Goal: Task Accomplishment & Management: Manage account settings

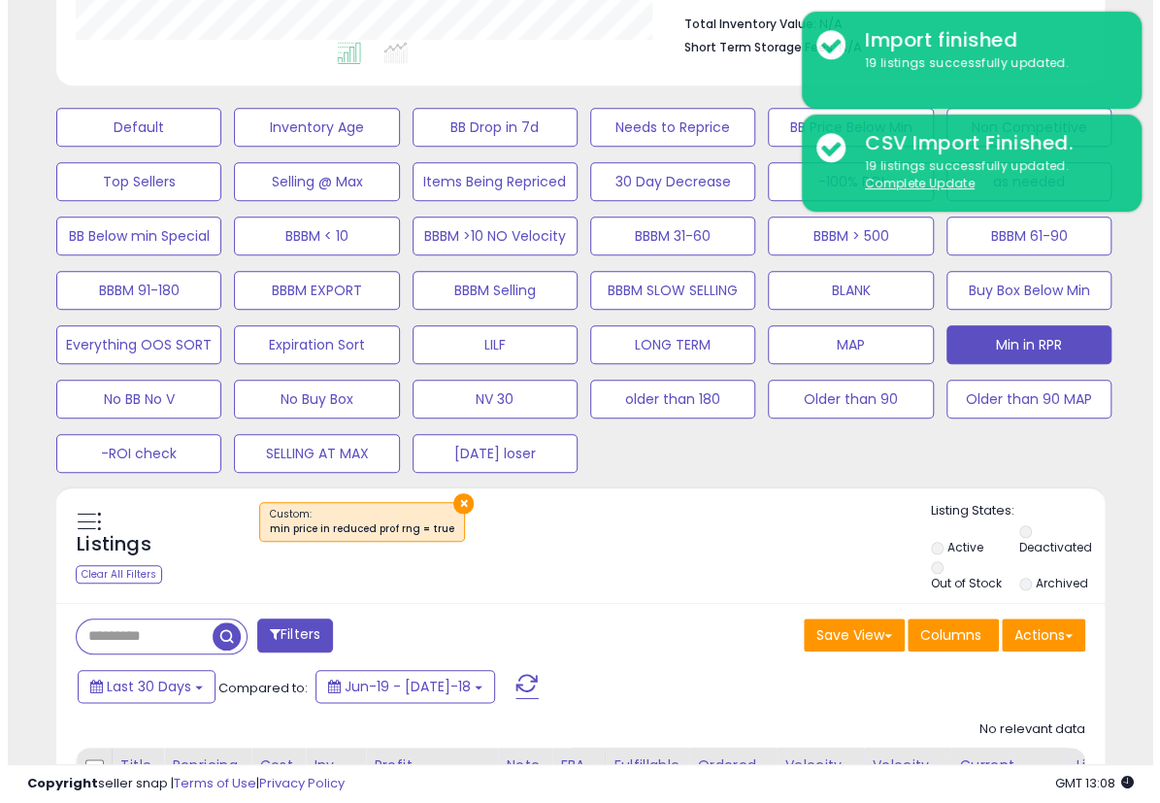
scroll to position [398, 605]
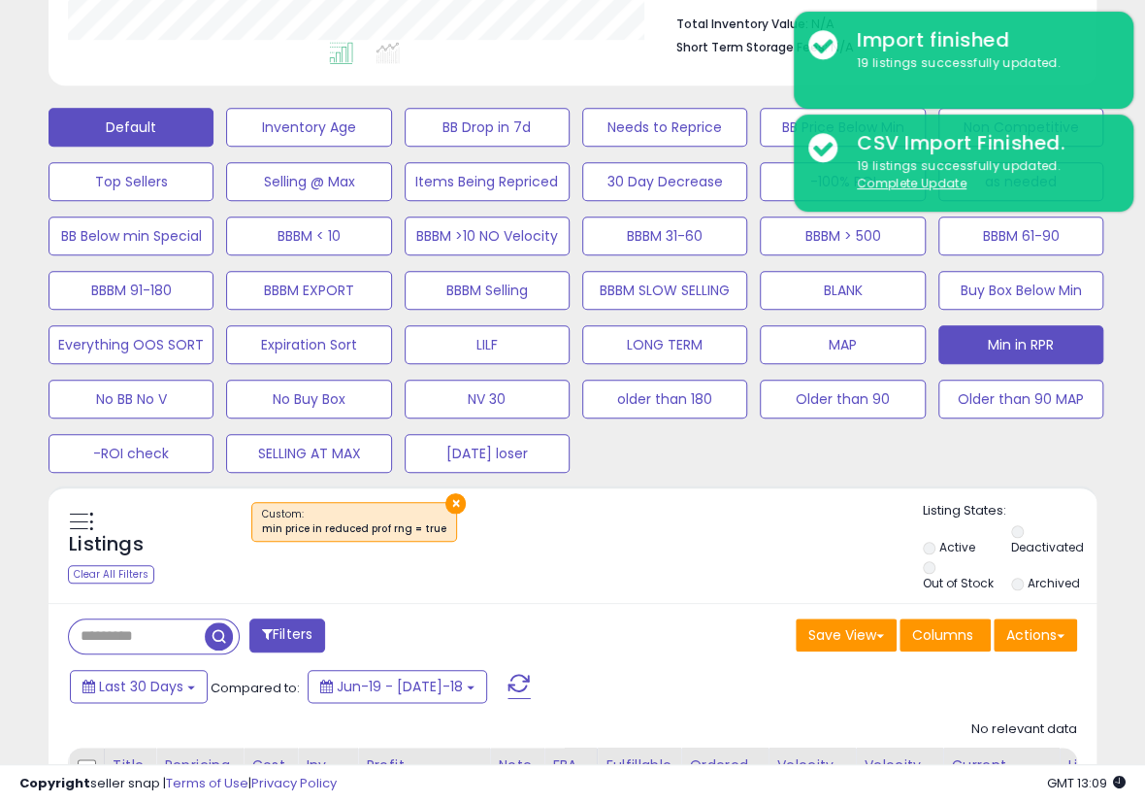
click at [179, 125] on button "Default" at bounding box center [131, 127] width 165 height 39
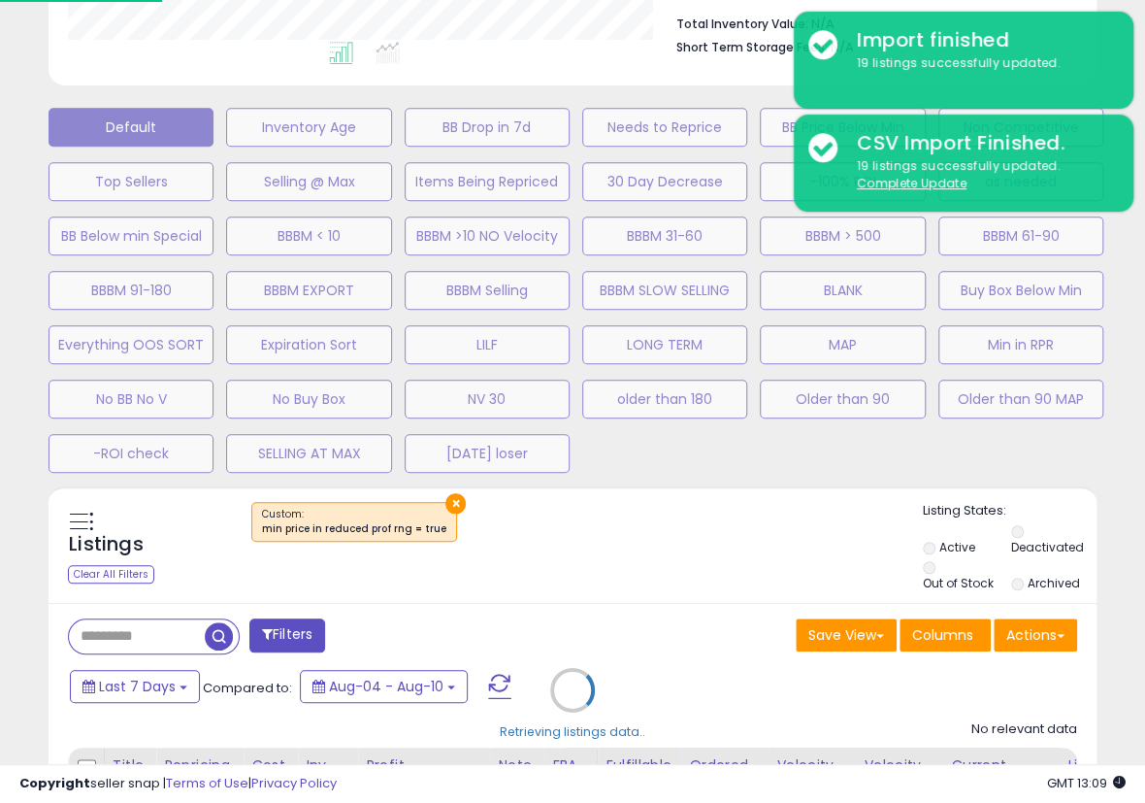
scroll to position [398, 614]
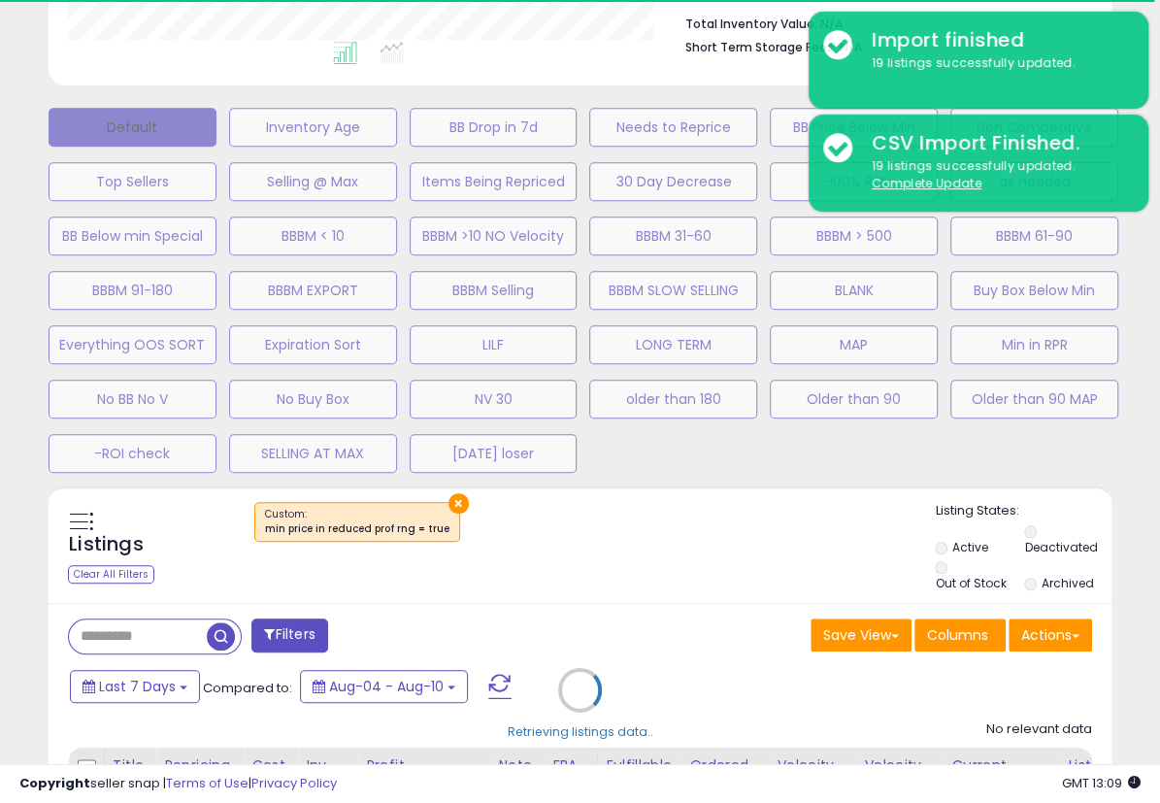
select select "**"
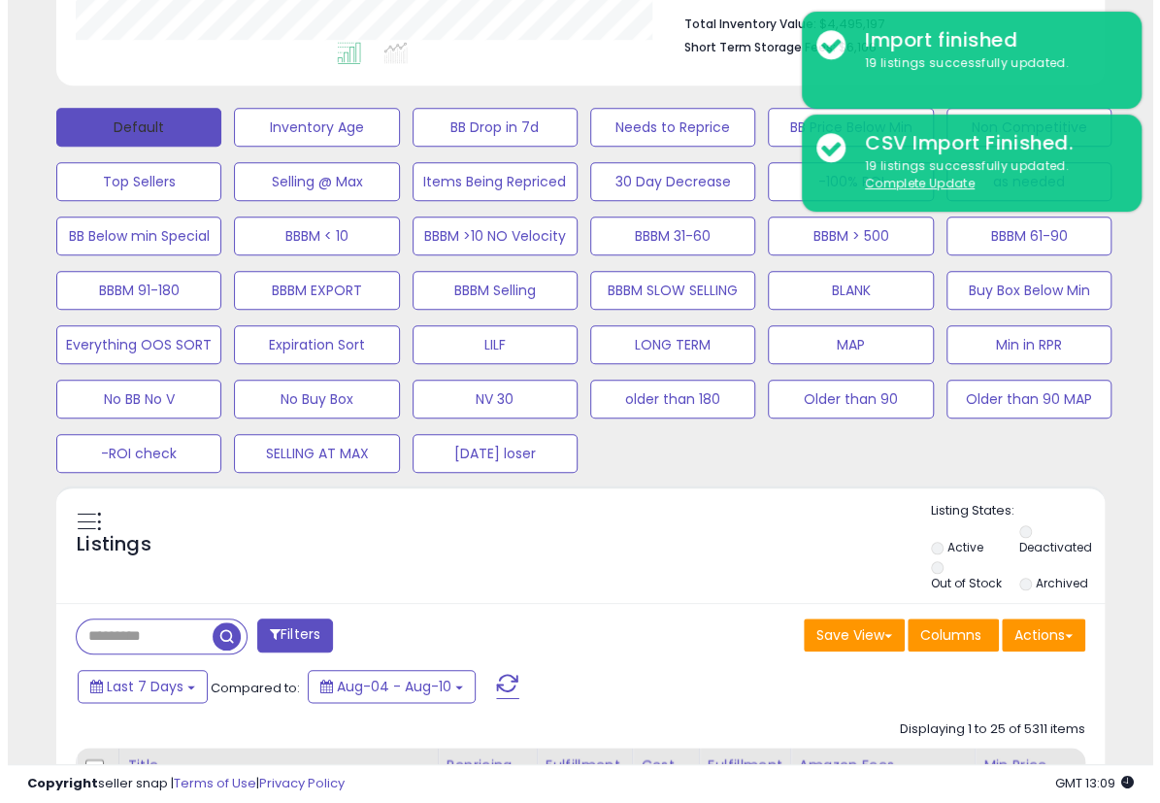
scroll to position [398, 605]
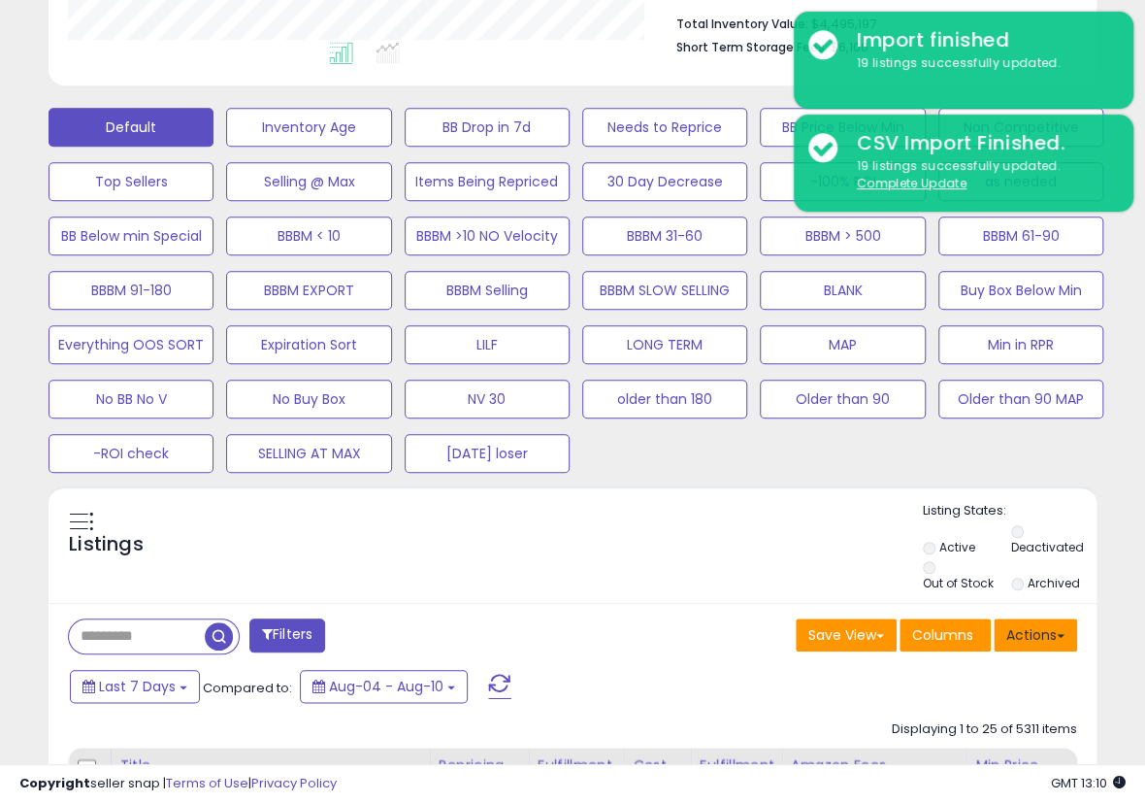
click at [1027, 628] on button "Actions" at bounding box center [1035, 634] width 83 height 33
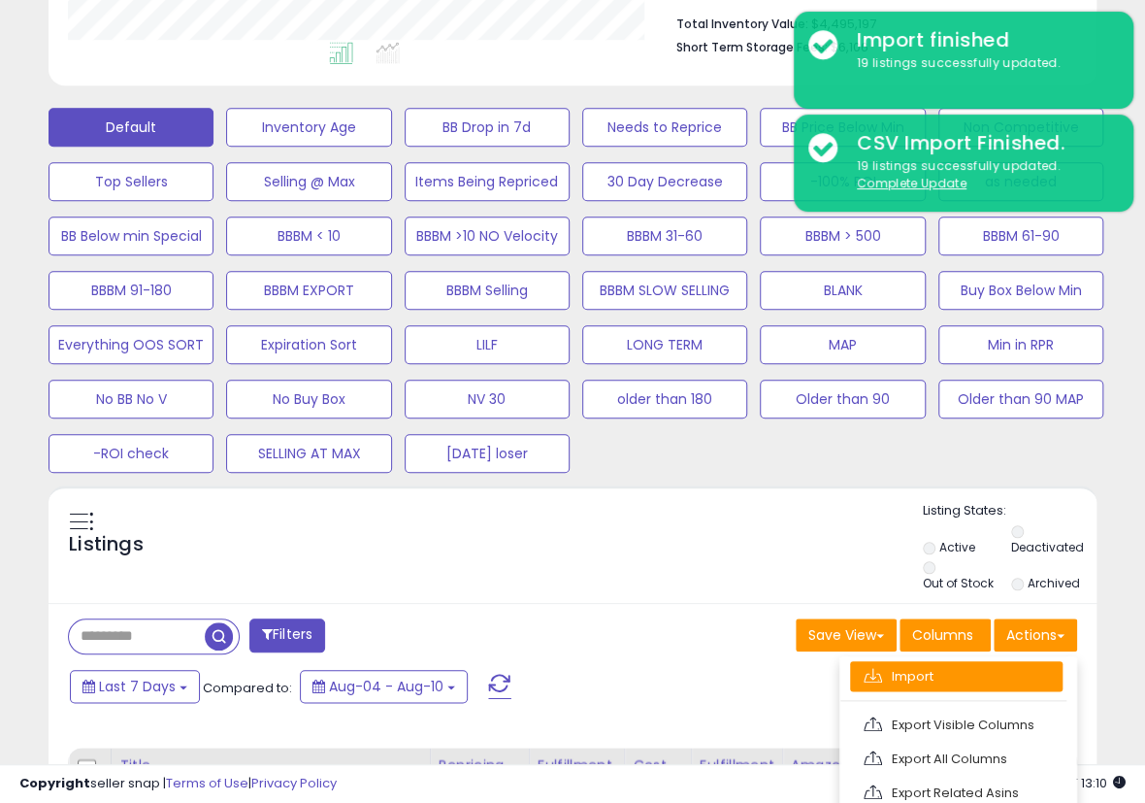
click at [922, 666] on link "Import" at bounding box center [956, 676] width 213 height 30
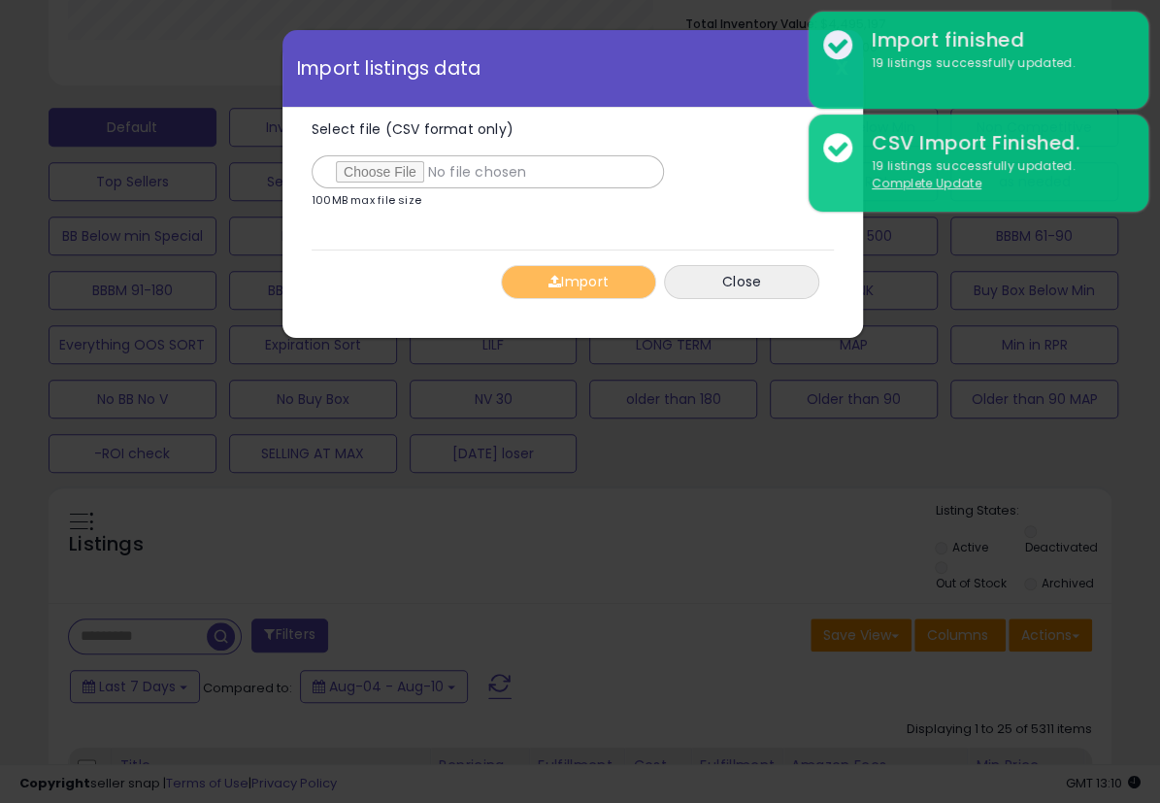
type input "**********"
click at [590, 282] on button "Import" at bounding box center [578, 282] width 155 height 34
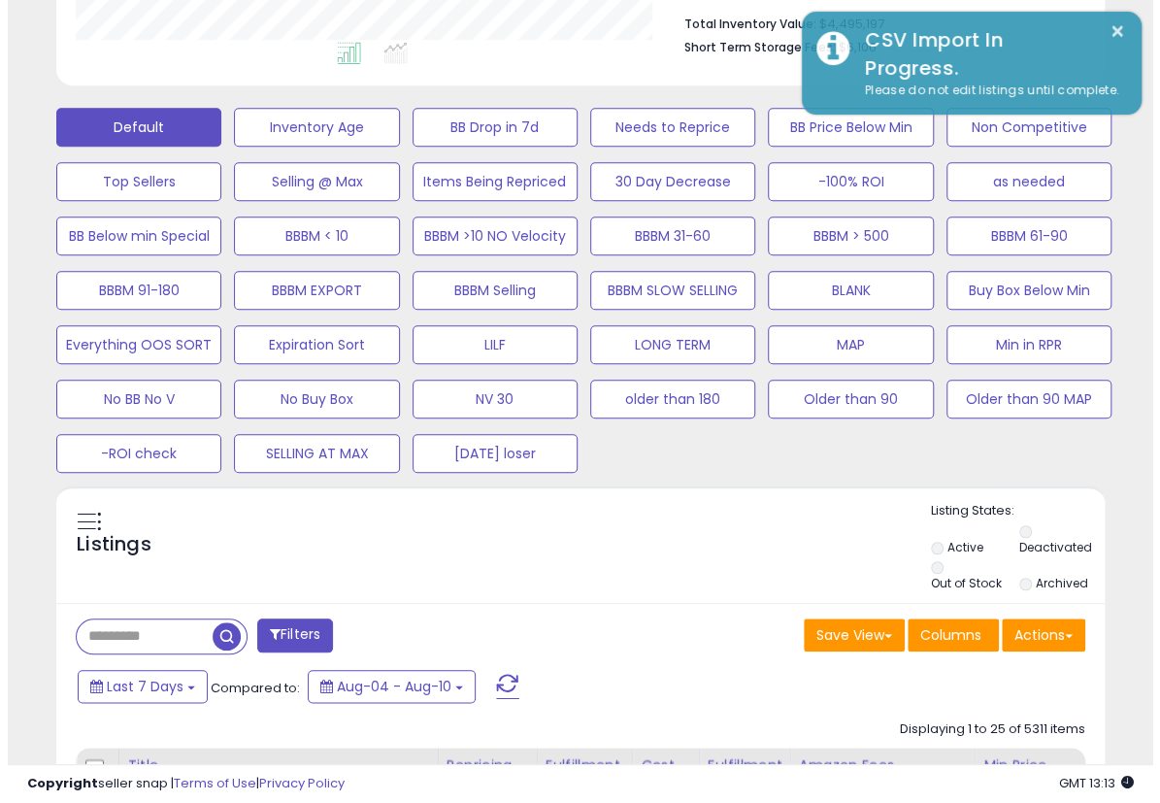
scroll to position [970356, 970148]
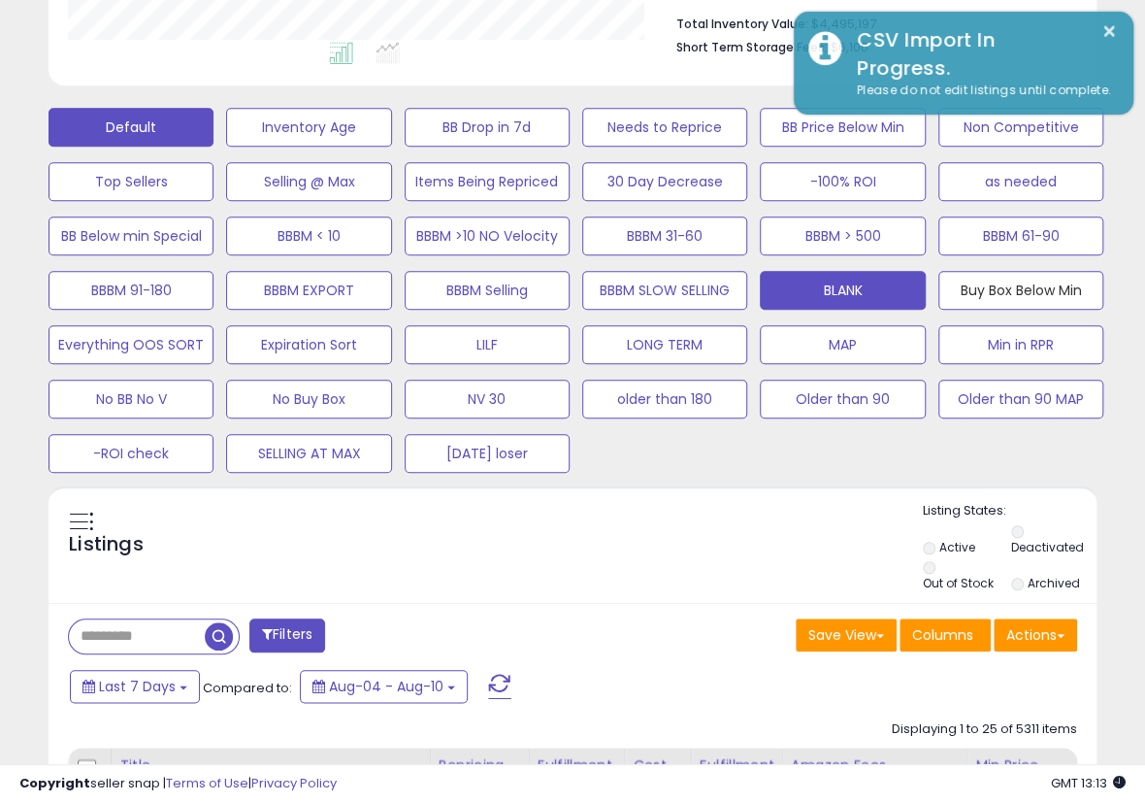
click at [391, 147] on button "Buy Box Below Min" at bounding box center [308, 127] width 165 height 39
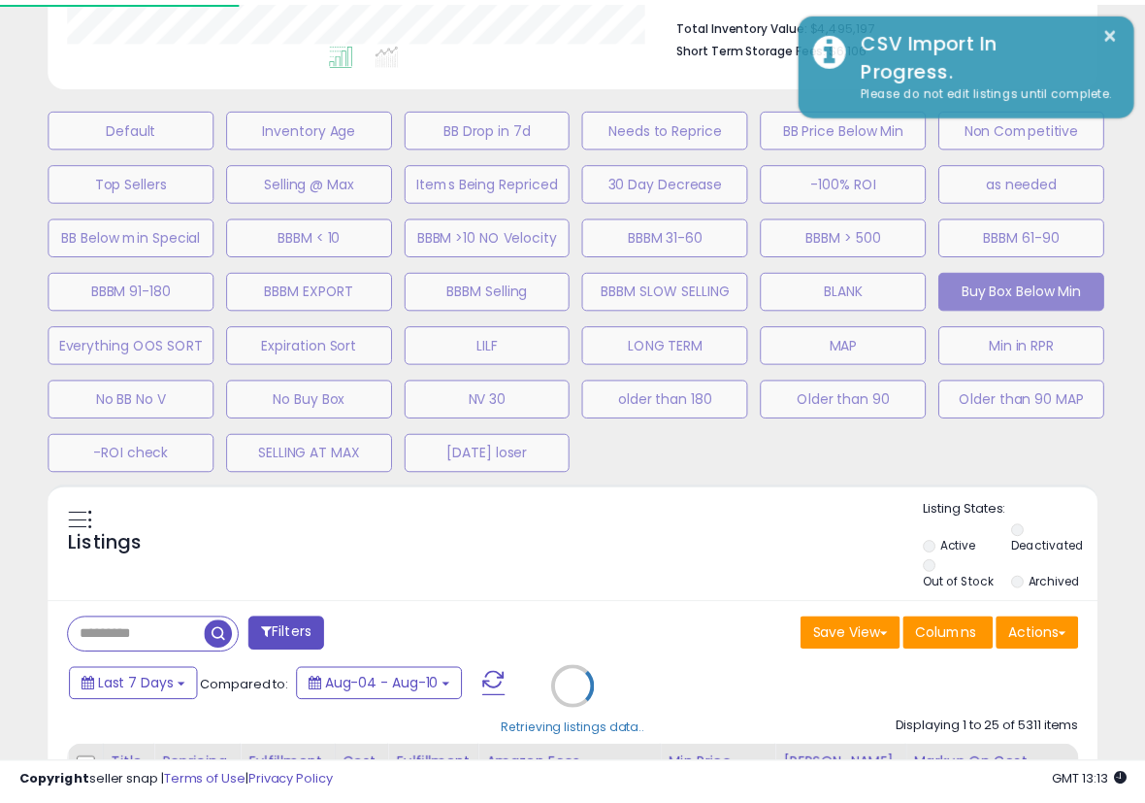
scroll to position [398, 614]
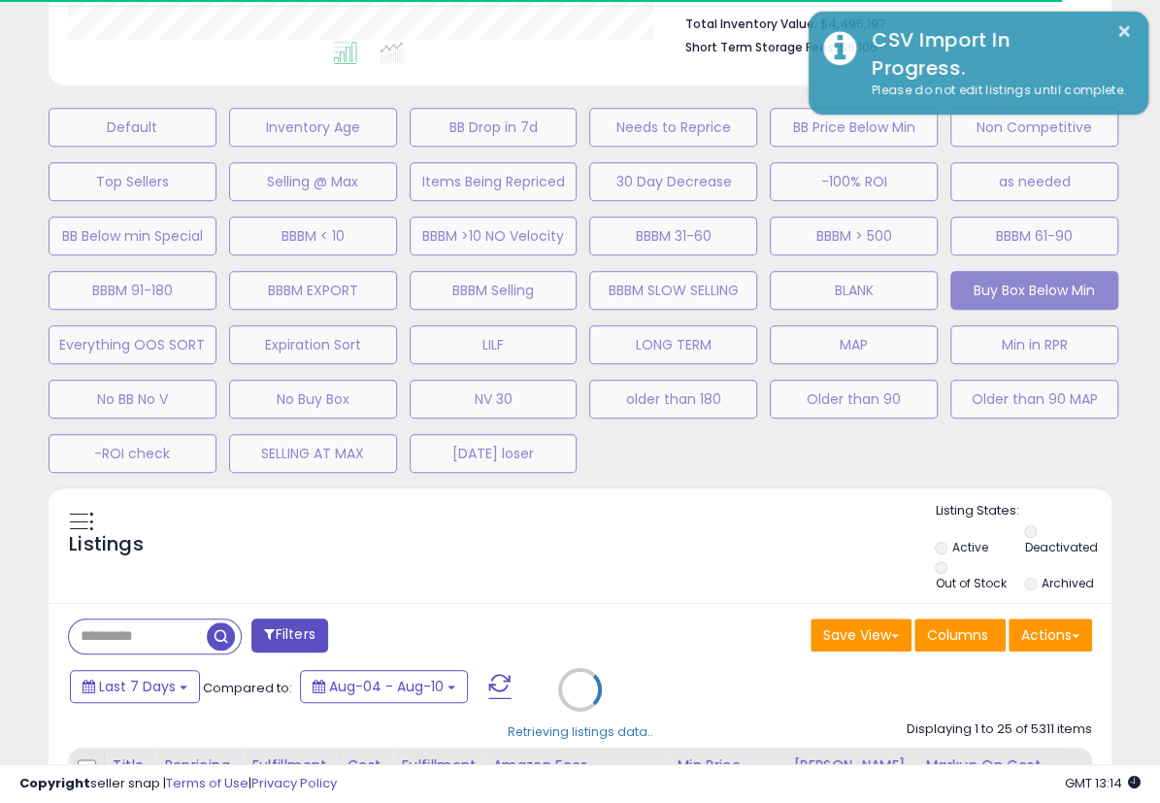
click at [666, 584] on div "Retrieving listings data.." at bounding box center [580, 703] width 1092 height 436
select select "**"
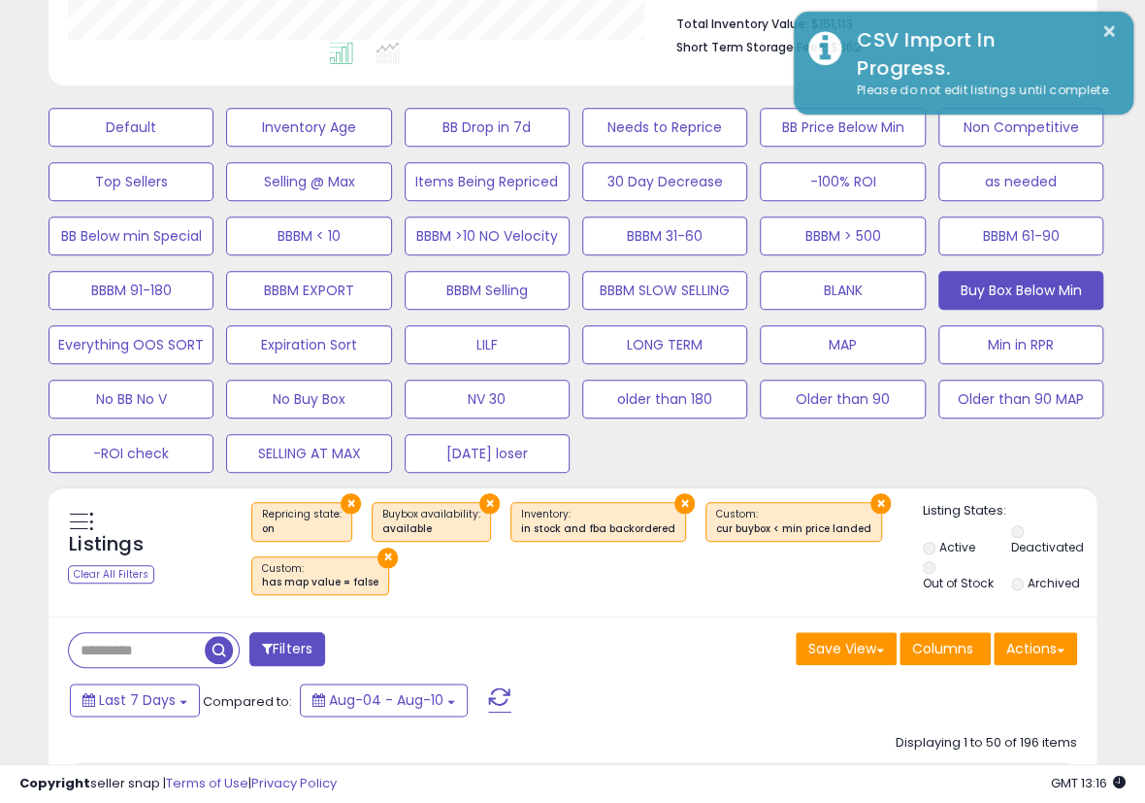
scroll to position [858, 0]
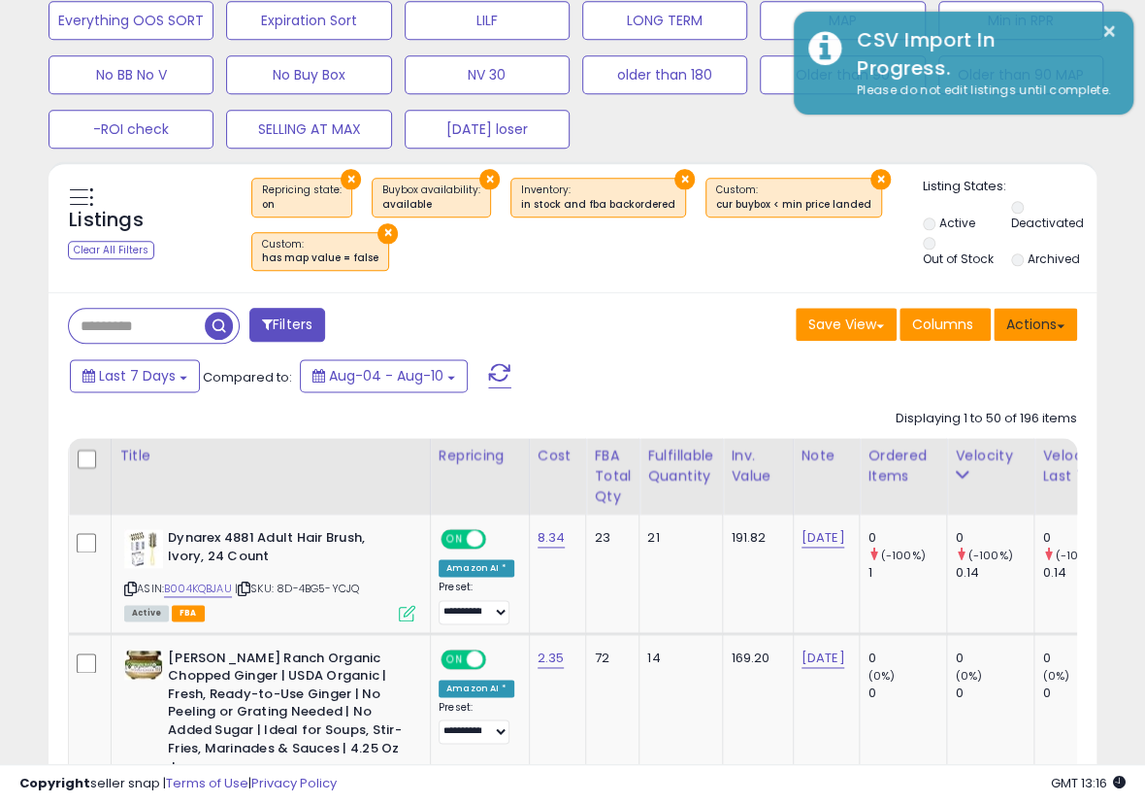
click at [1060, 324] on span at bounding box center [1061, 326] width 8 height 4
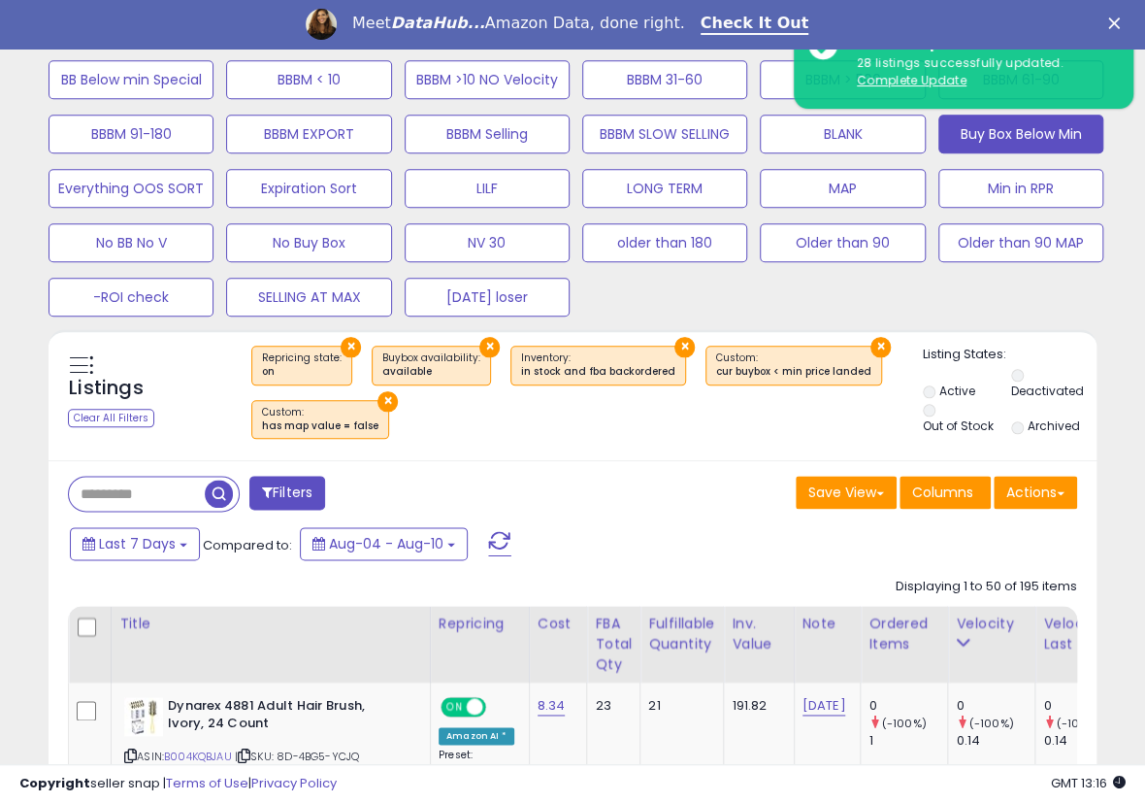
scroll to position [398, 605]
click at [1120, 17] on icon "Close" at bounding box center [1115, 23] width 12 height 12
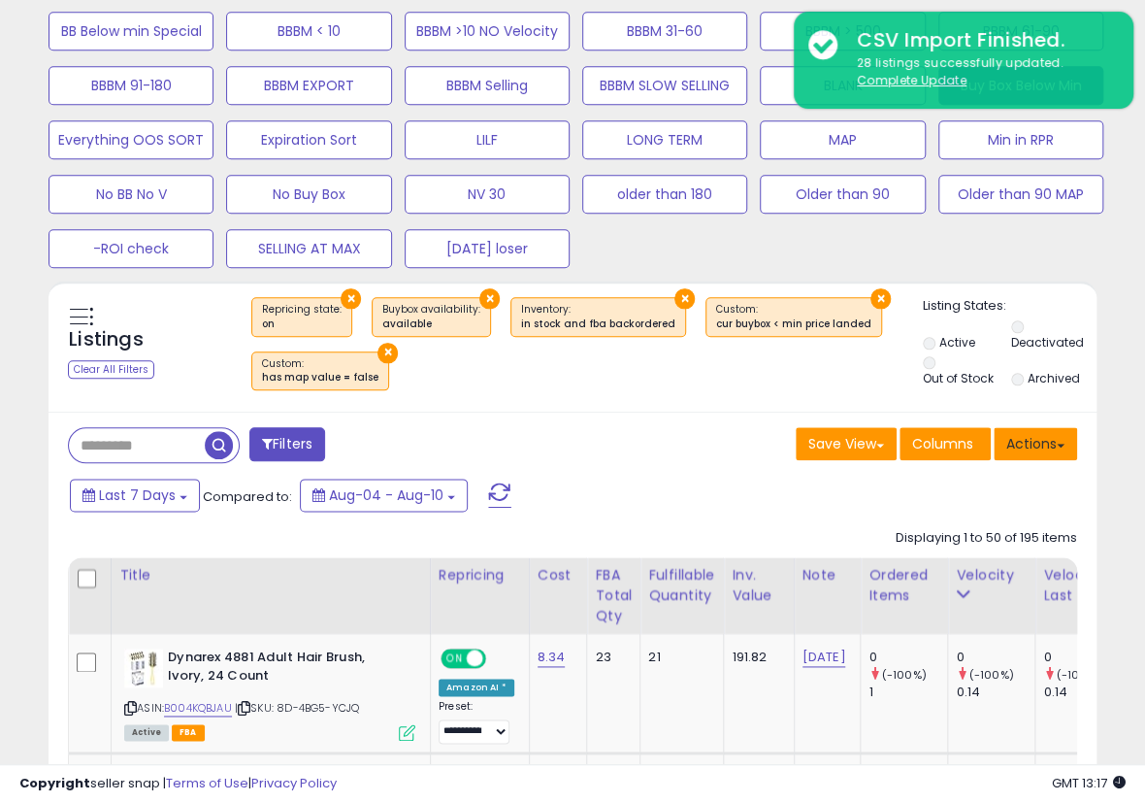
click at [1026, 444] on button "Actions" at bounding box center [1035, 443] width 83 height 33
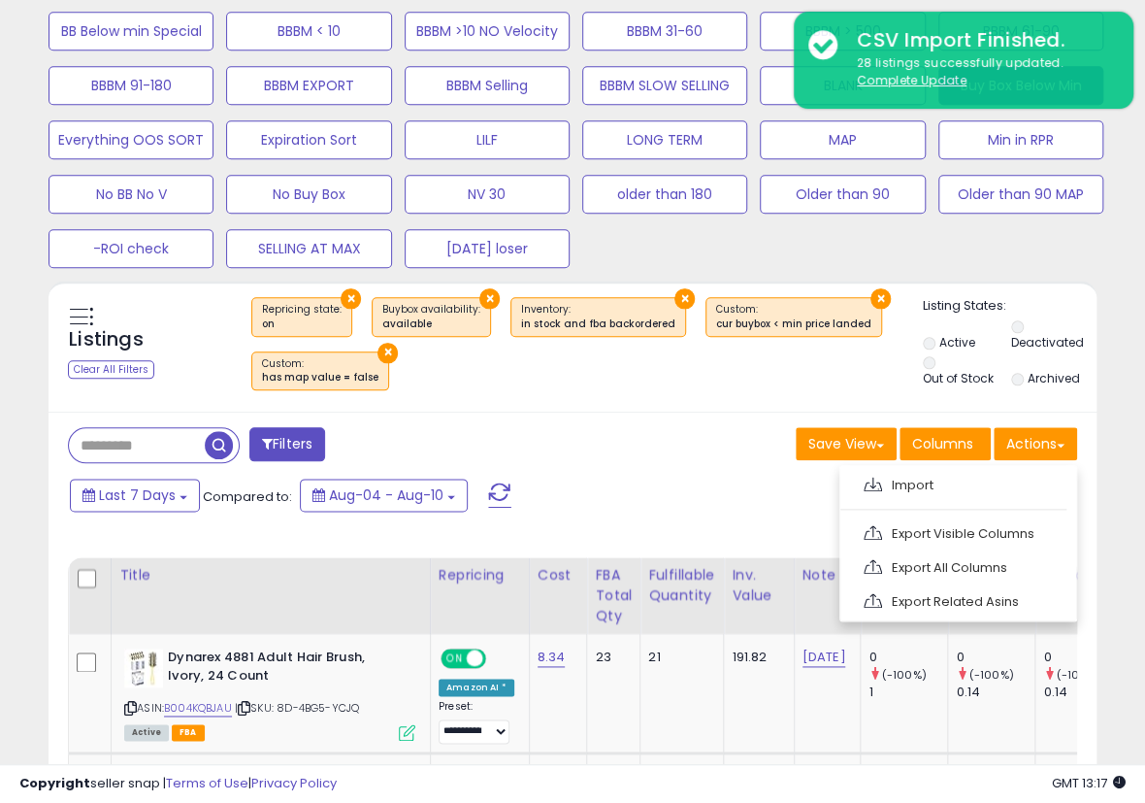
click at [953, 529] on link "Export Visible Columns" at bounding box center [956, 533] width 213 height 30
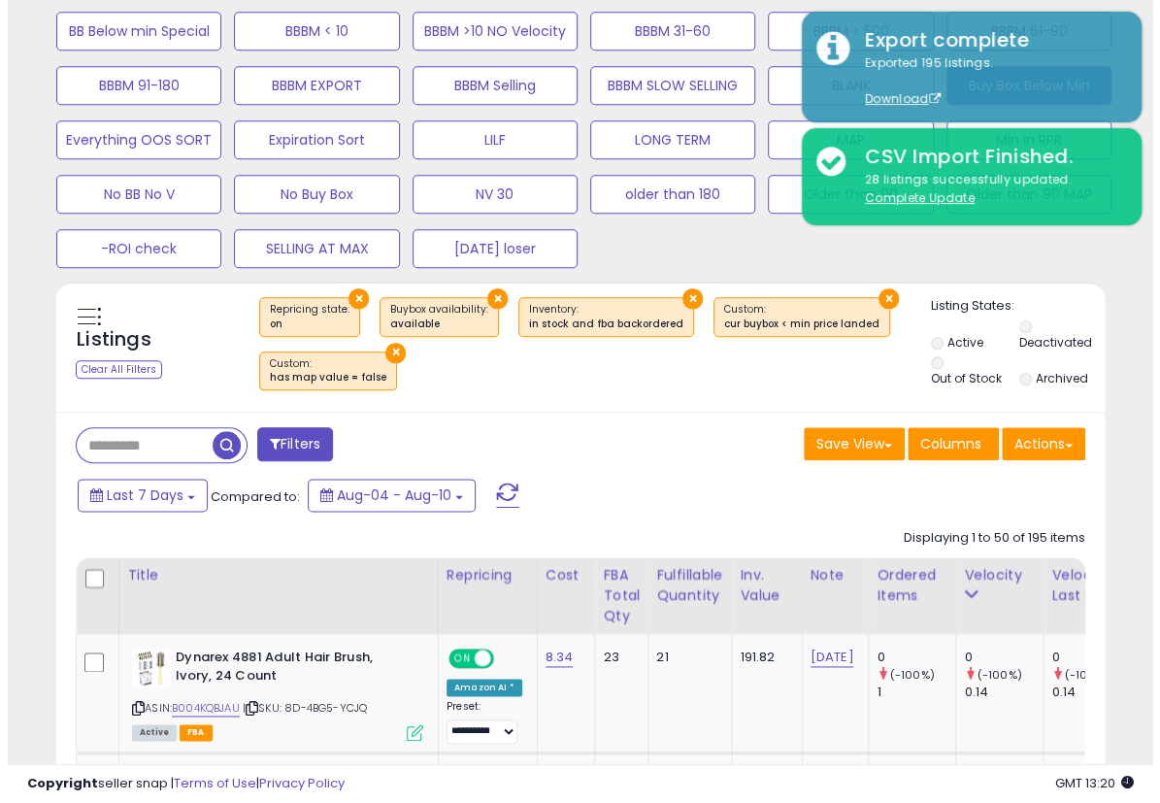
scroll to position [415, 0]
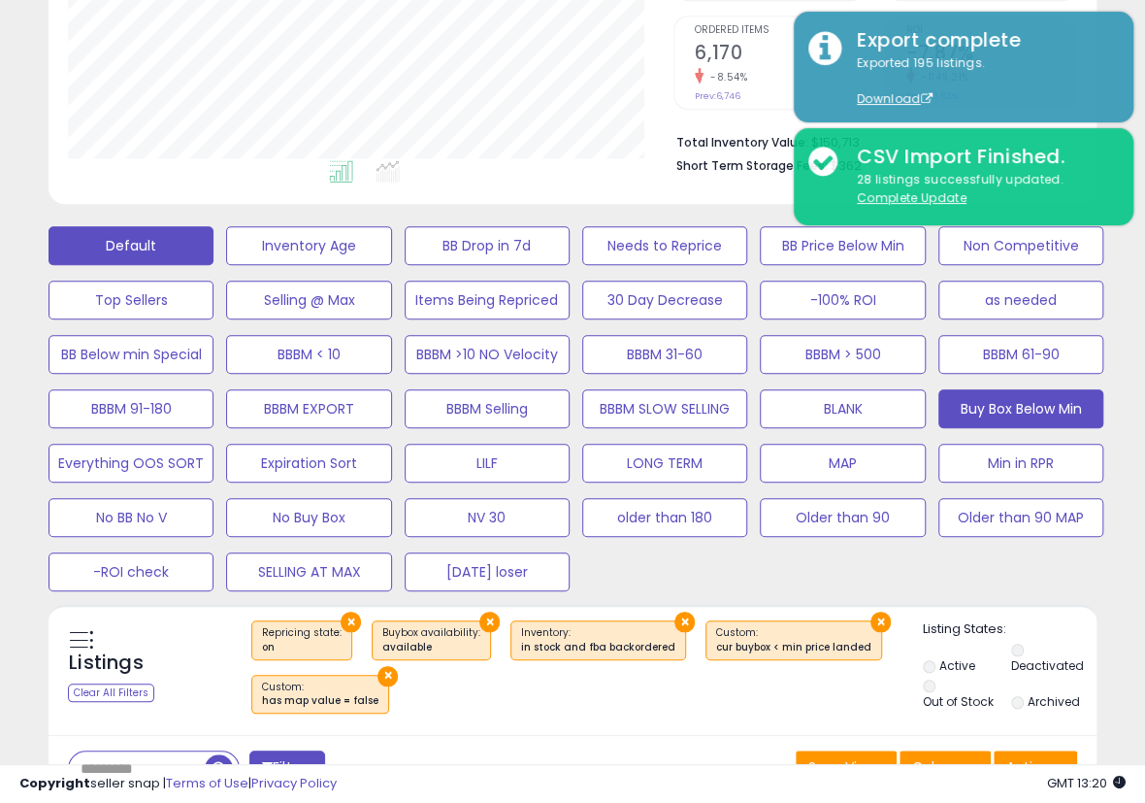
click at [157, 239] on button "Default" at bounding box center [131, 245] width 165 height 39
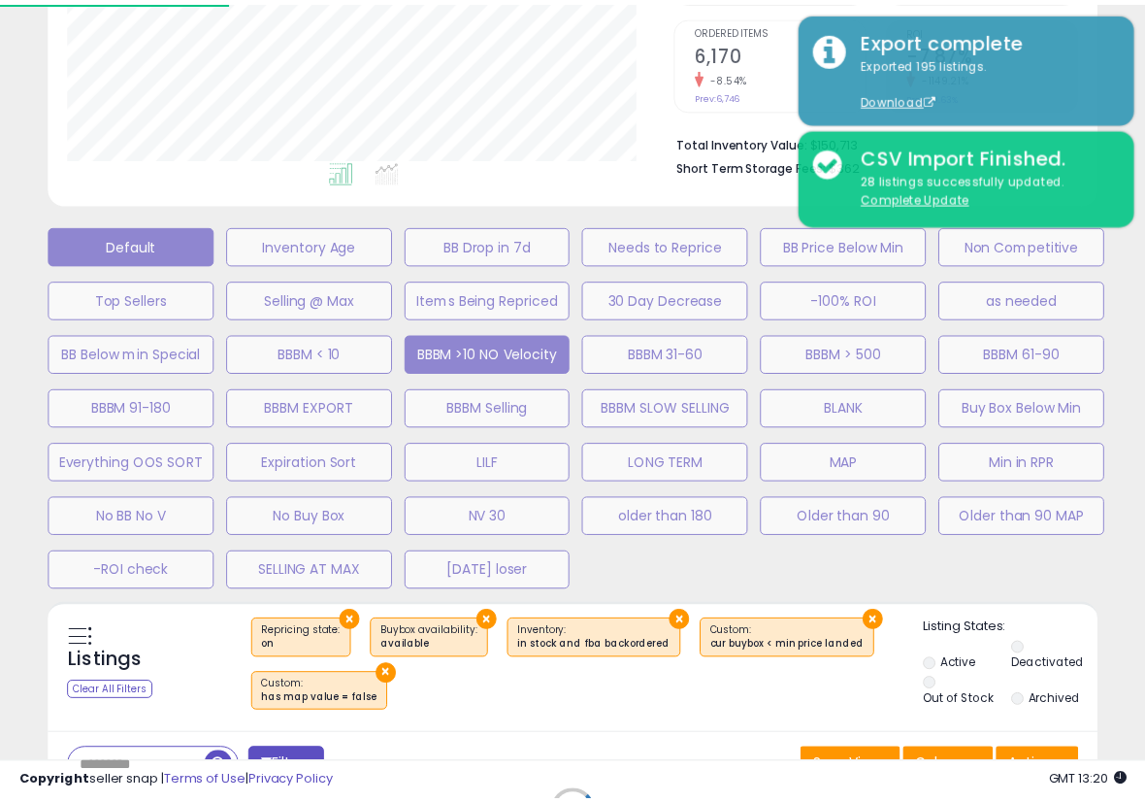
scroll to position [398, 614]
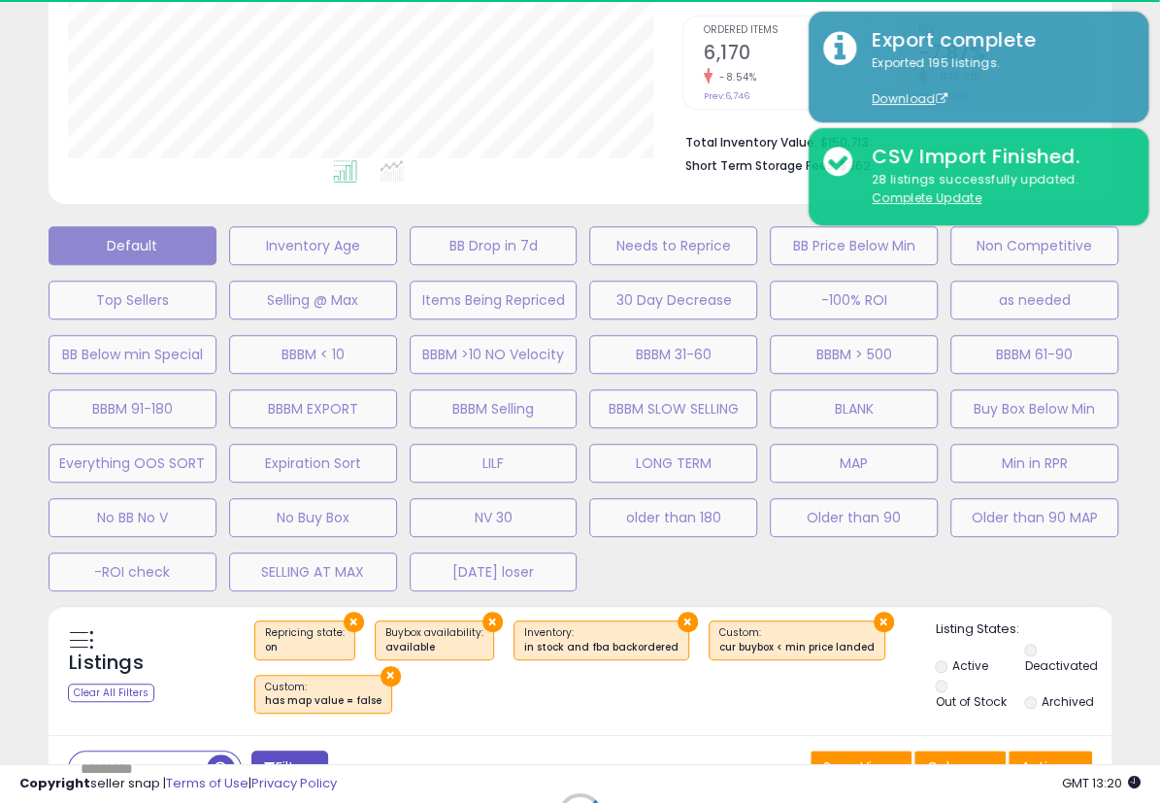
select select "**"
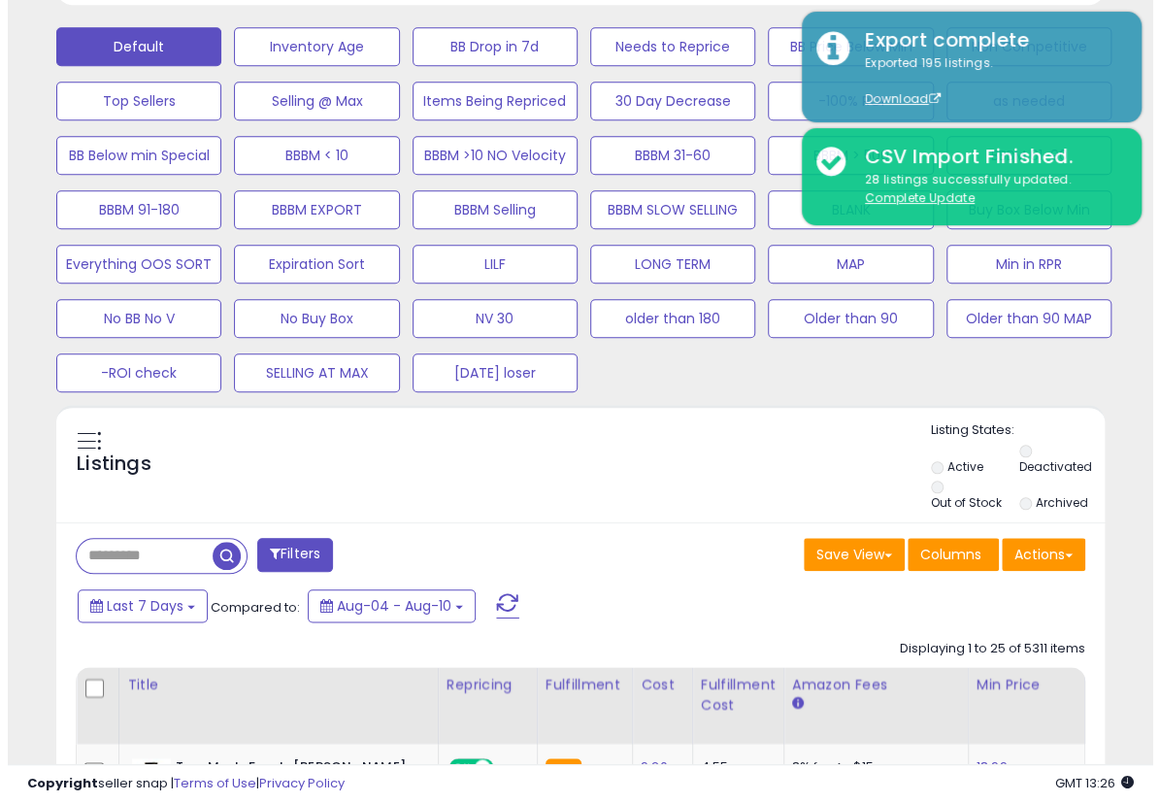
scroll to position [647, 0]
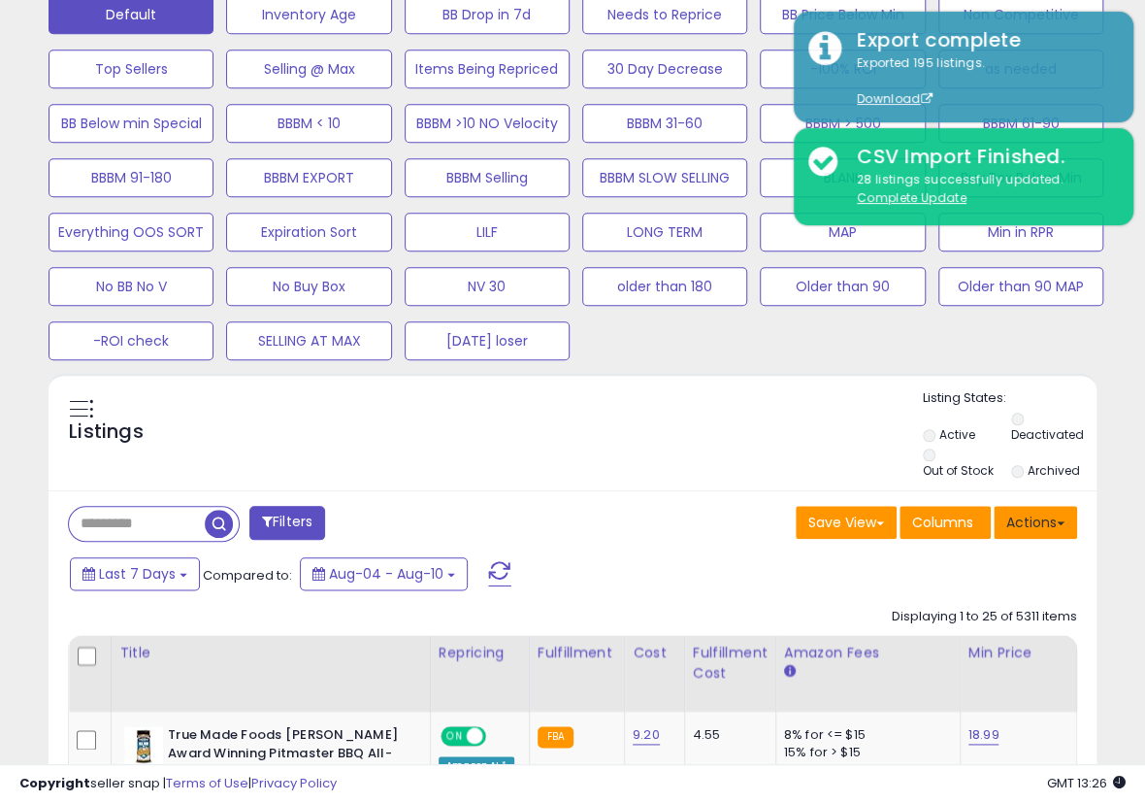
drag, startPoint x: 1045, startPoint y: 506, endPoint x: 1024, endPoint y: 521, distance: 25.6
click at [1045, 506] on button "Actions" at bounding box center [1035, 522] width 83 height 33
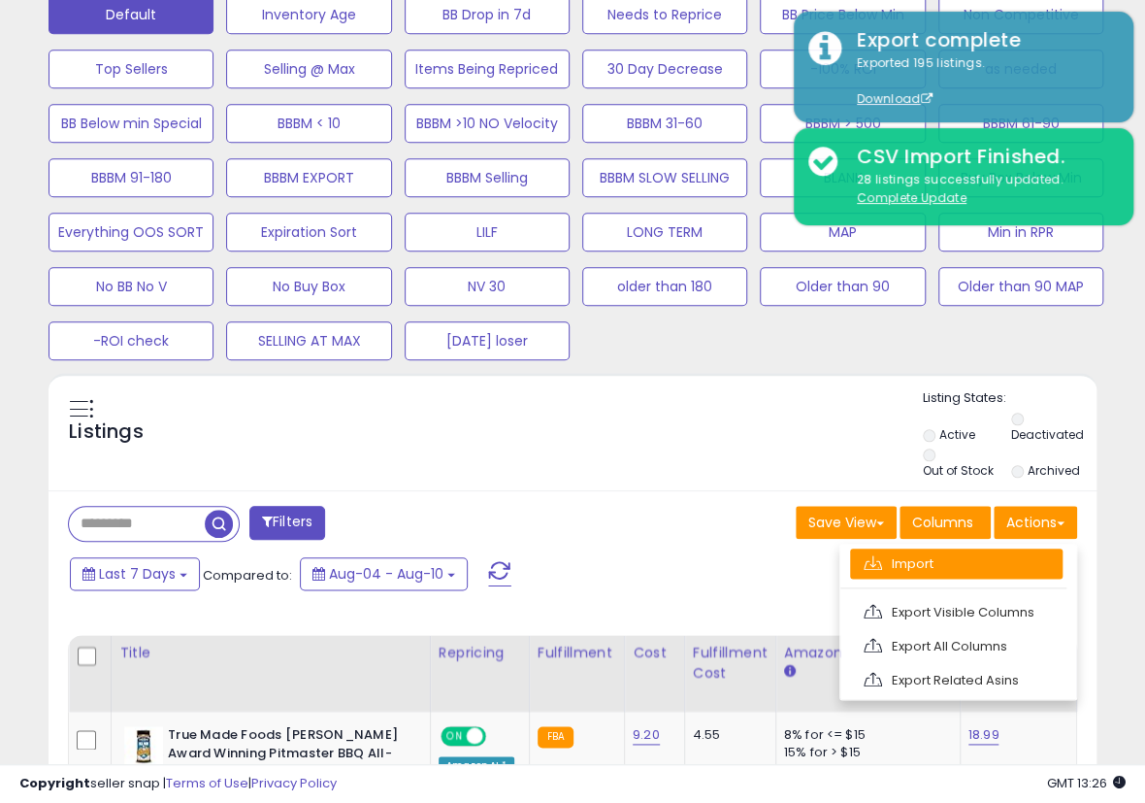
click at [999, 548] on link "Import" at bounding box center [956, 563] width 213 height 30
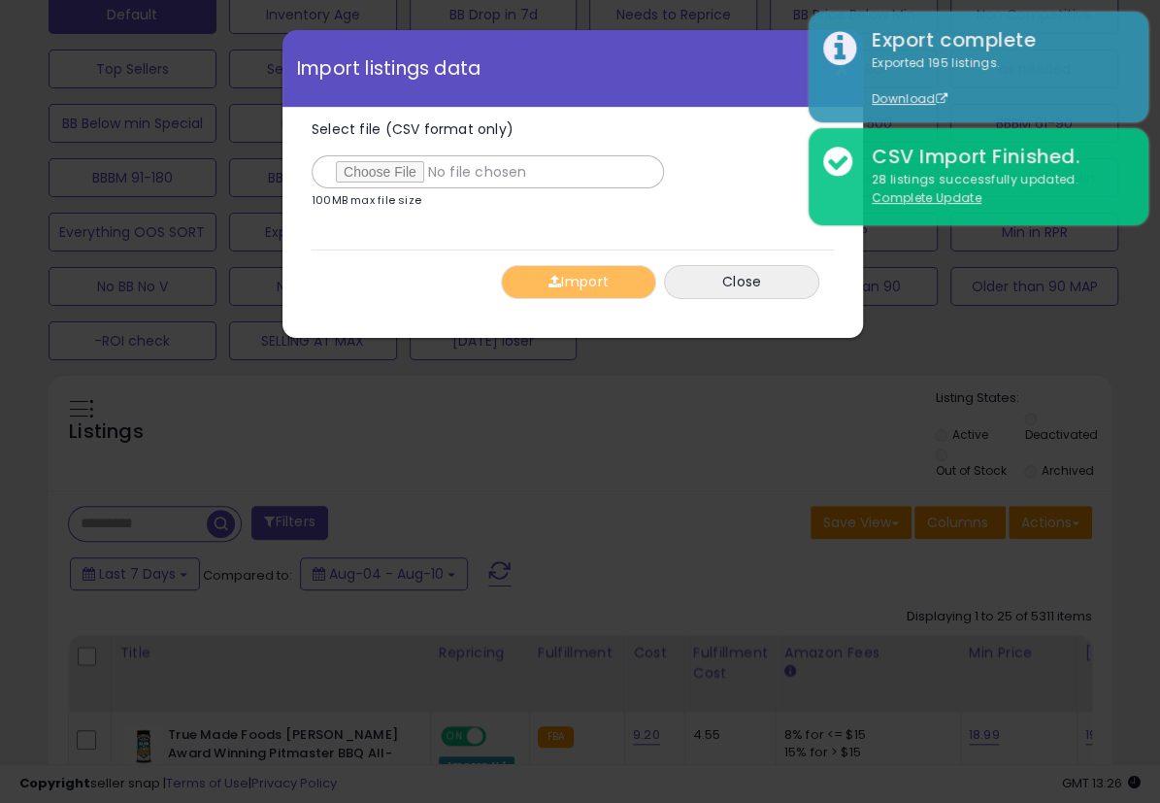
type input "**********"
click at [562, 265] on button "Import" at bounding box center [578, 282] width 155 height 34
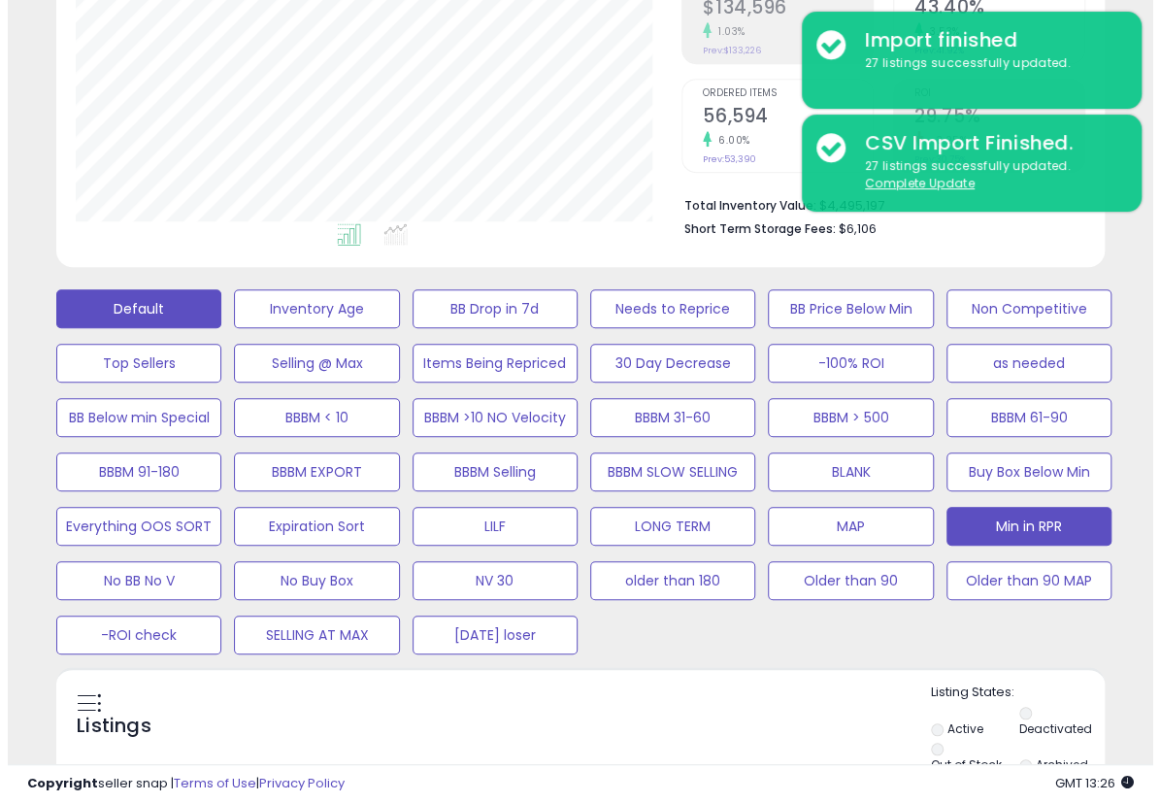
scroll to position [323, 0]
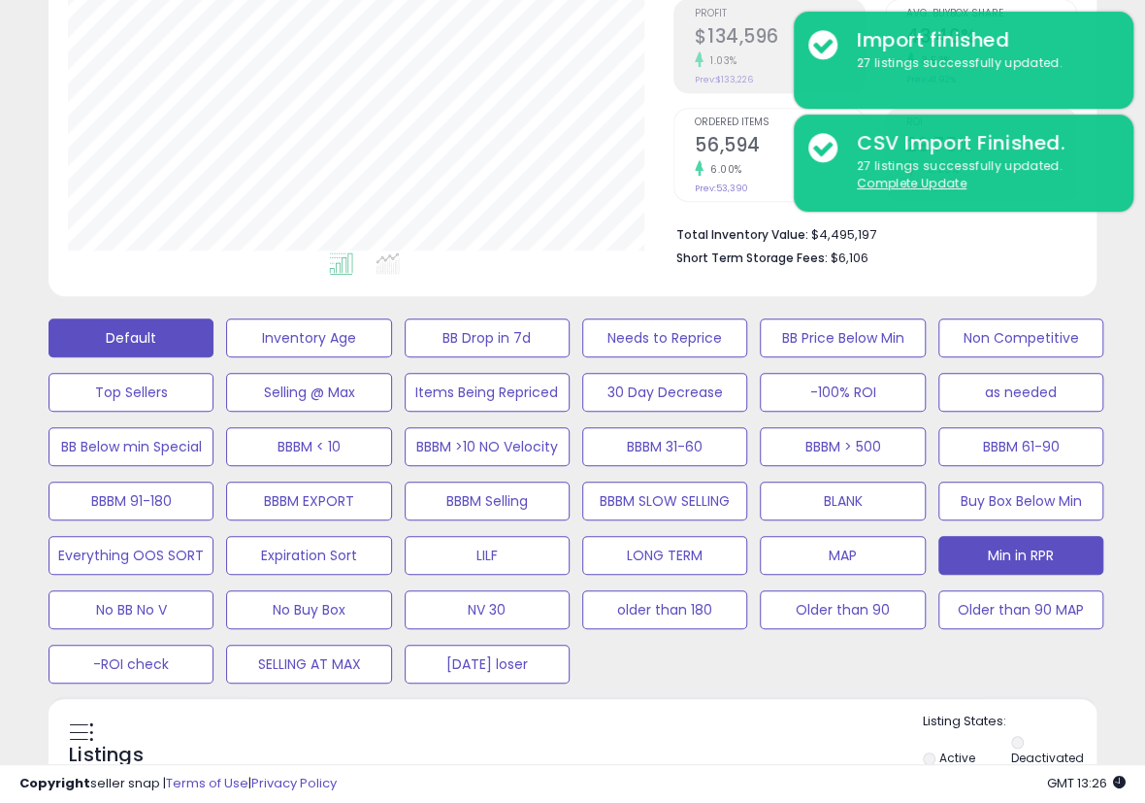
click at [391, 357] on button "Min in RPR" at bounding box center [308, 337] width 165 height 39
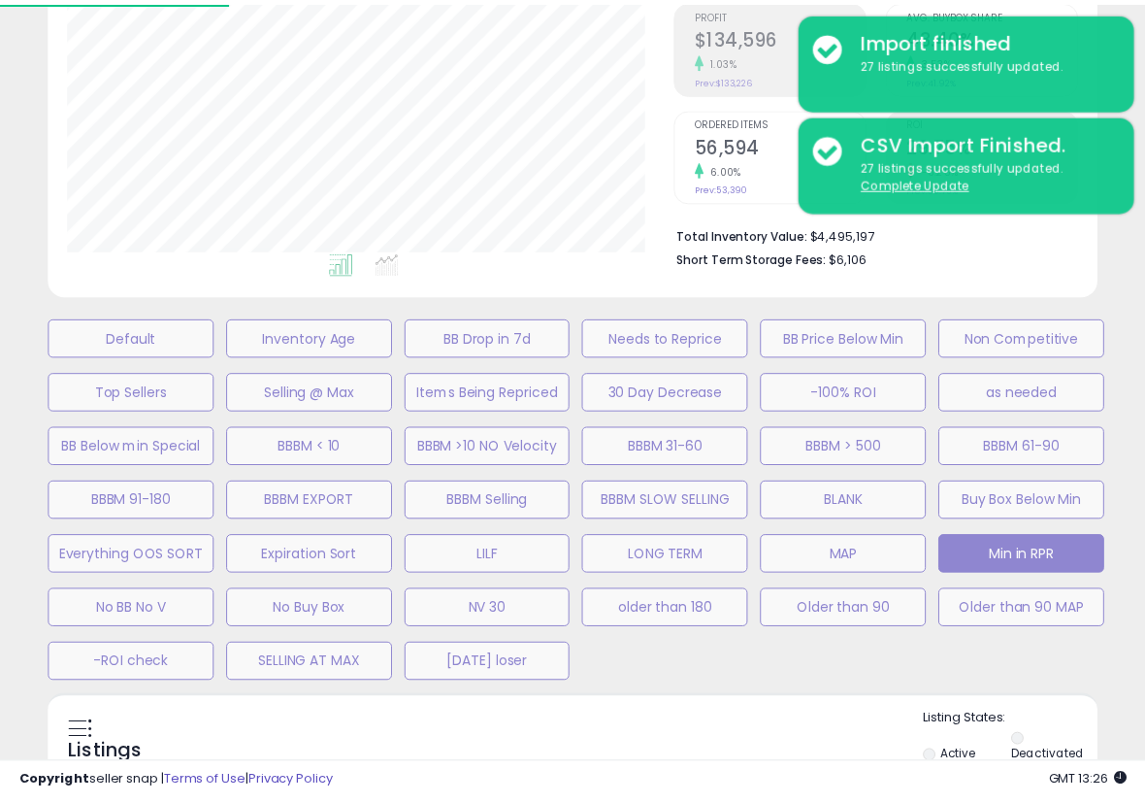
scroll to position [398, 614]
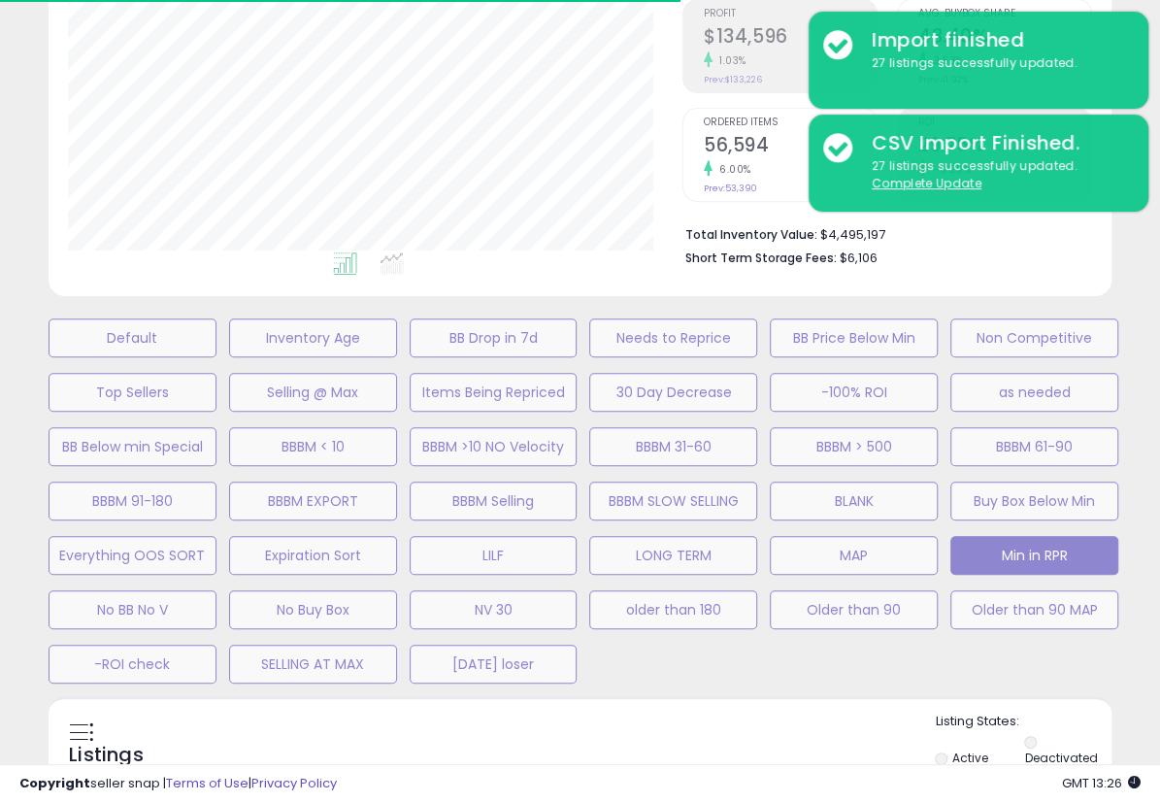
select select "**"
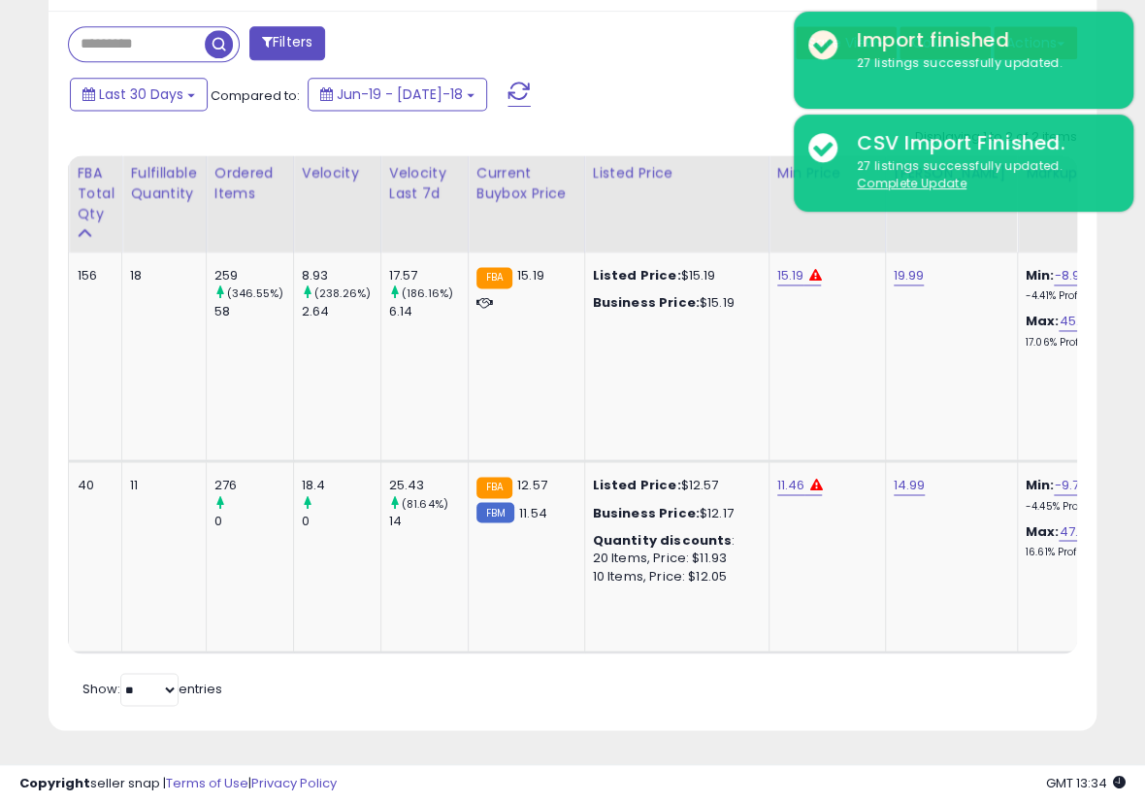
scroll to position [0, 0]
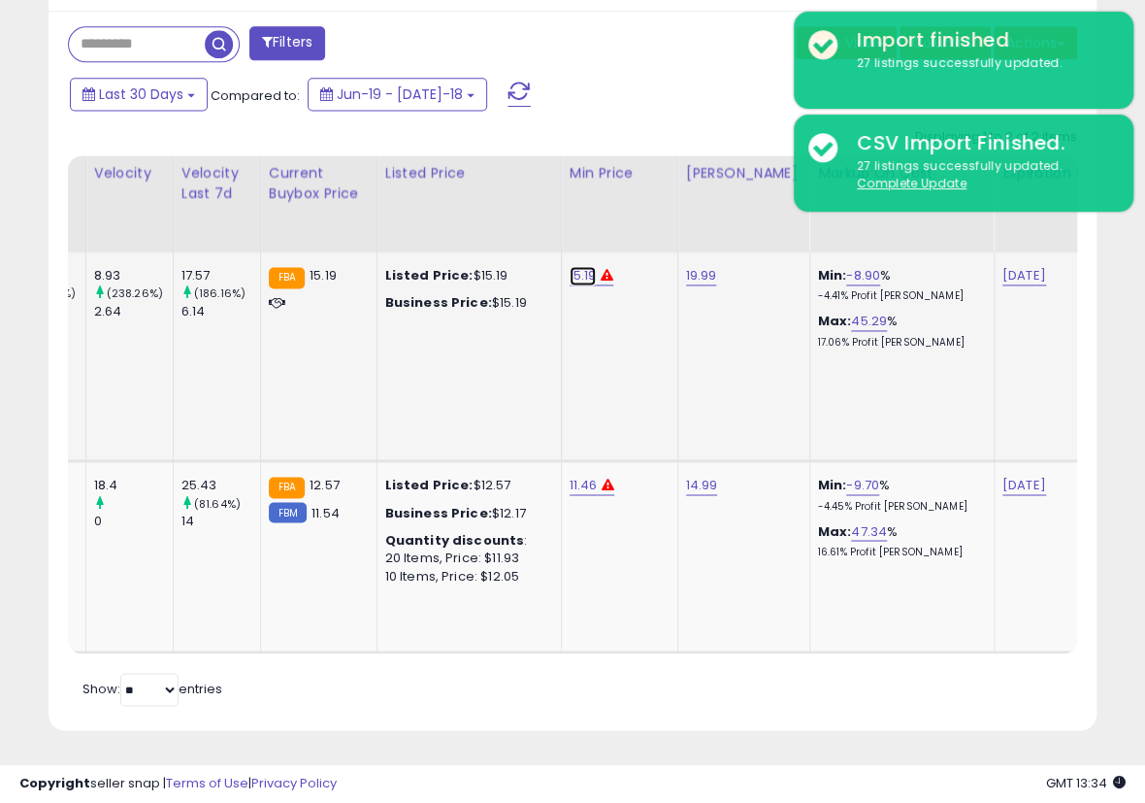
click at [570, 266] on link "15.19" at bounding box center [583, 275] width 27 height 19
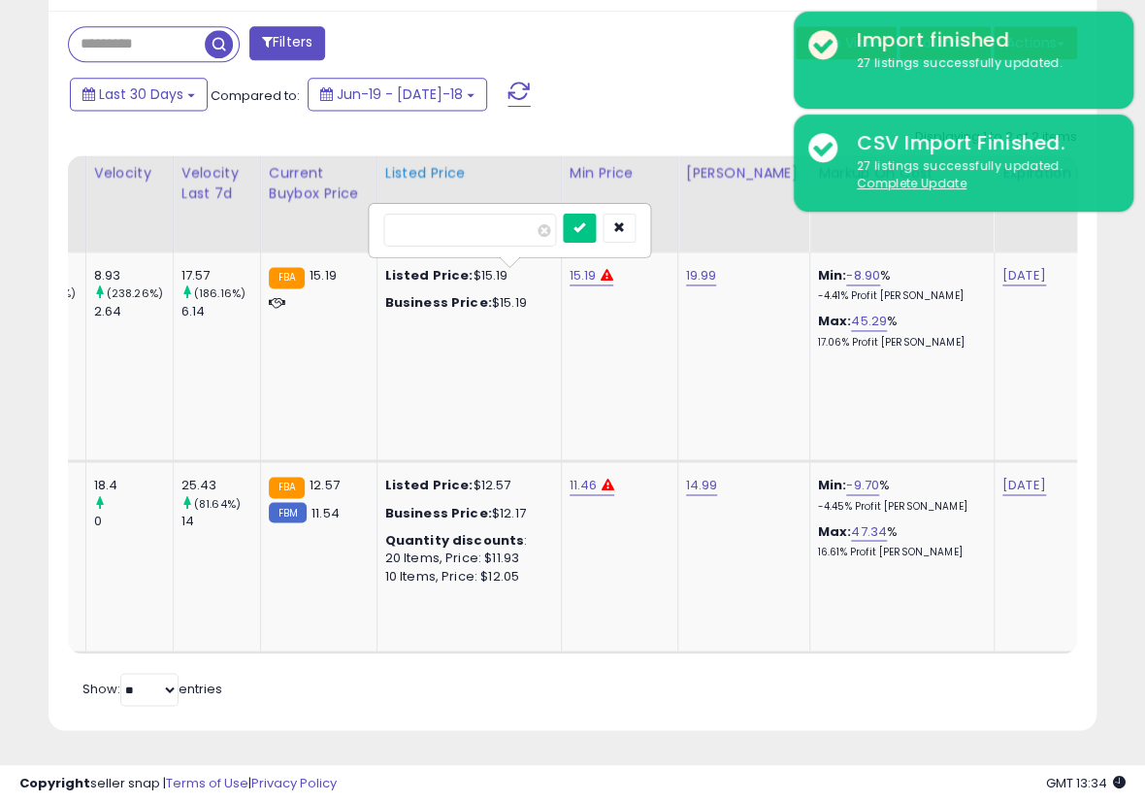
drag, startPoint x: 485, startPoint y: 219, endPoint x: 357, endPoint y: 221, distance: 128.2
click at [358, 221] on table "Title Repricing" at bounding box center [517, 404] width 2873 height 498
type input "*****"
click button "submit" at bounding box center [579, 228] width 33 height 29
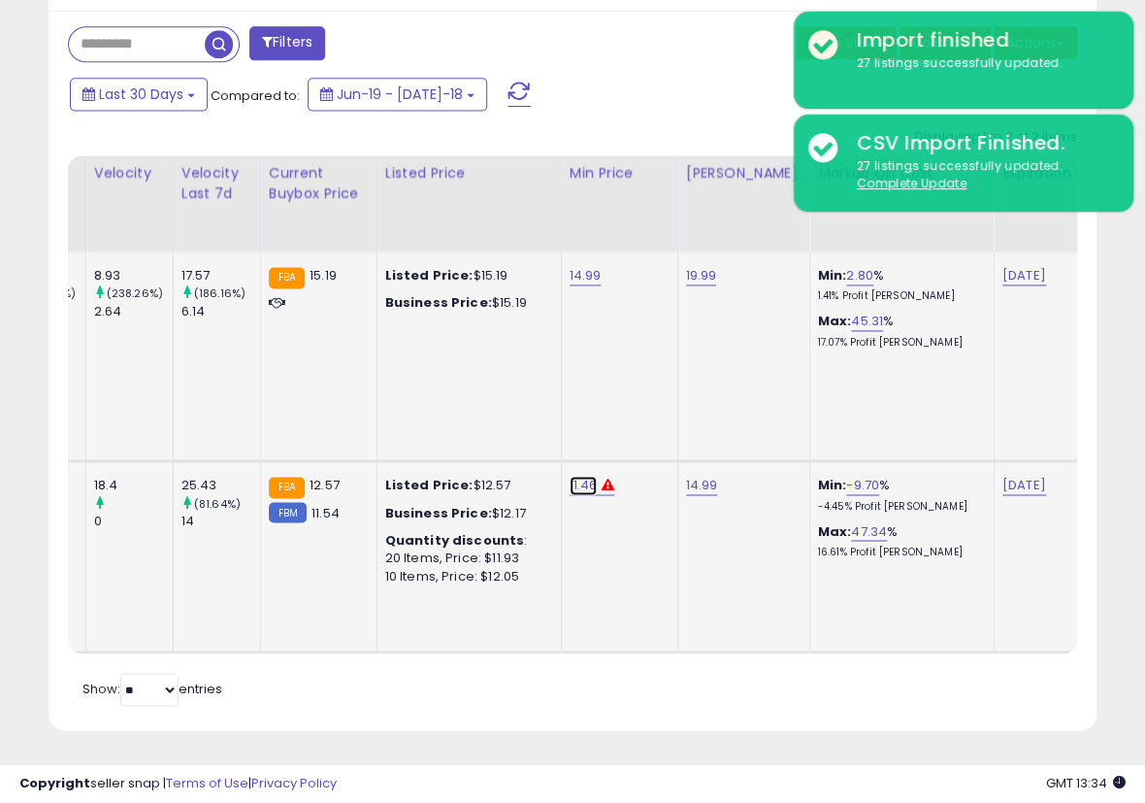
click at [570, 285] on link "11.46" at bounding box center [586, 275] width 32 height 19
drag, startPoint x: 478, startPoint y: 423, endPoint x: 374, endPoint y: 417, distance: 104.0
click at [374, 418] on div "*****" at bounding box center [510, 439] width 280 height 51
type input "*****"
click button "submit" at bounding box center [579, 436] width 33 height 29
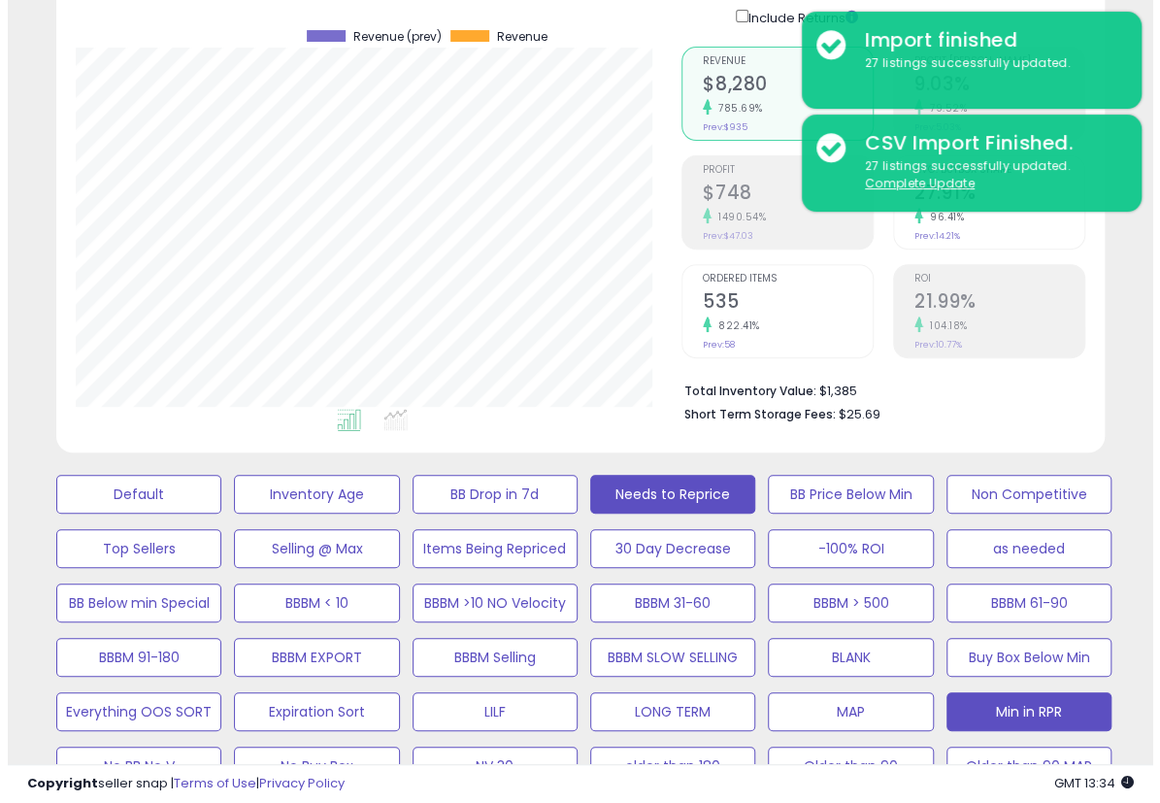
scroll to position [491, 0]
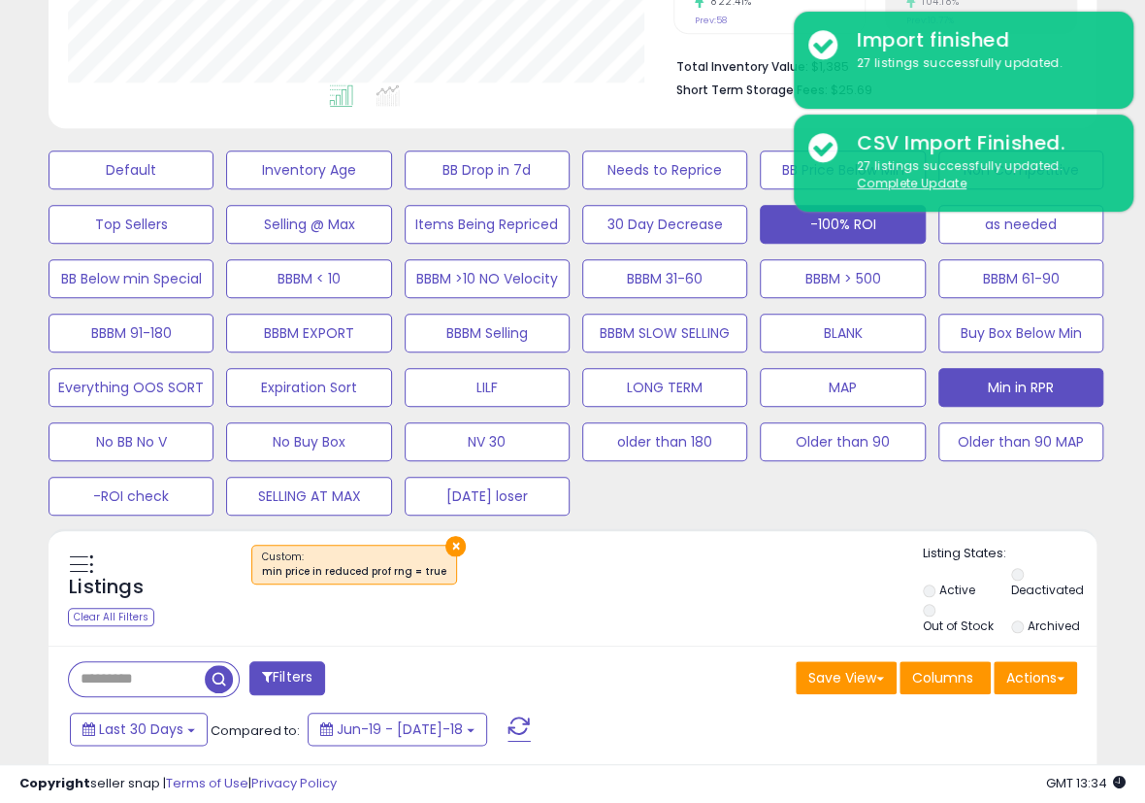
click at [214, 189] on button "-100% ROI" at bounding box center [131, 169] width 165 height 39
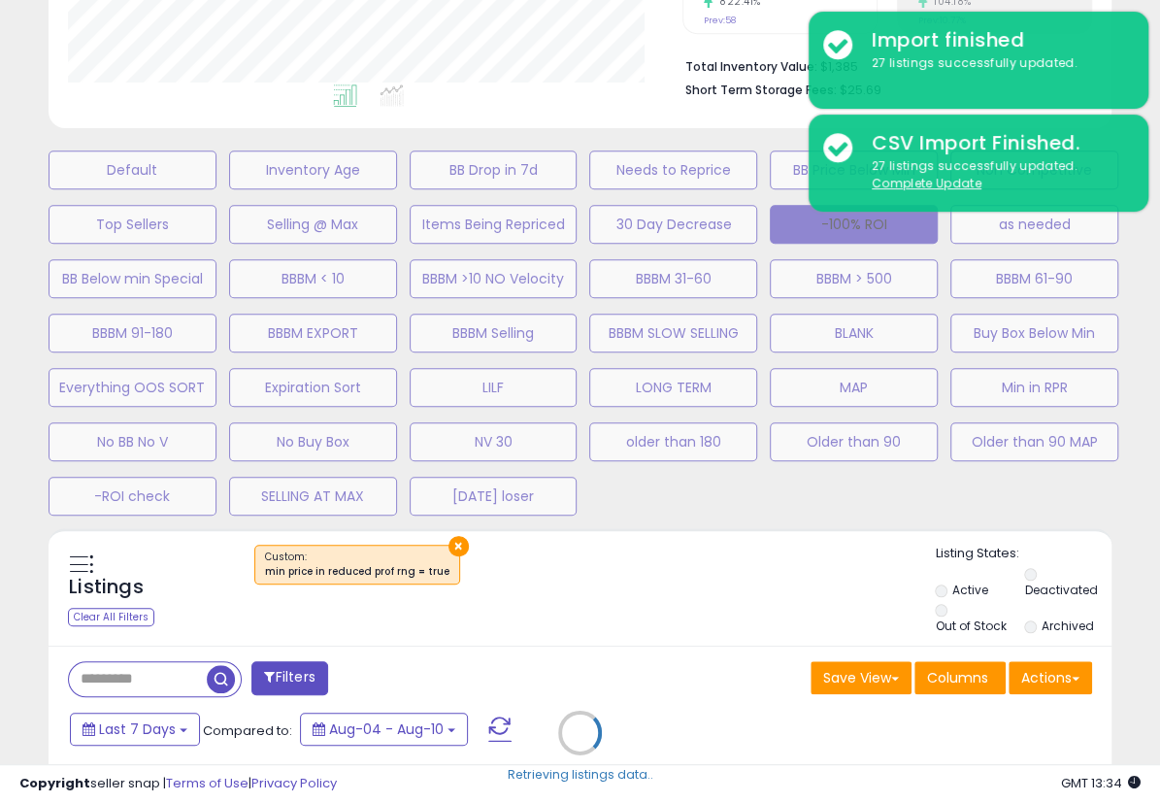
scroll to position [398, 614]
select select "**"
select select
select select "*"
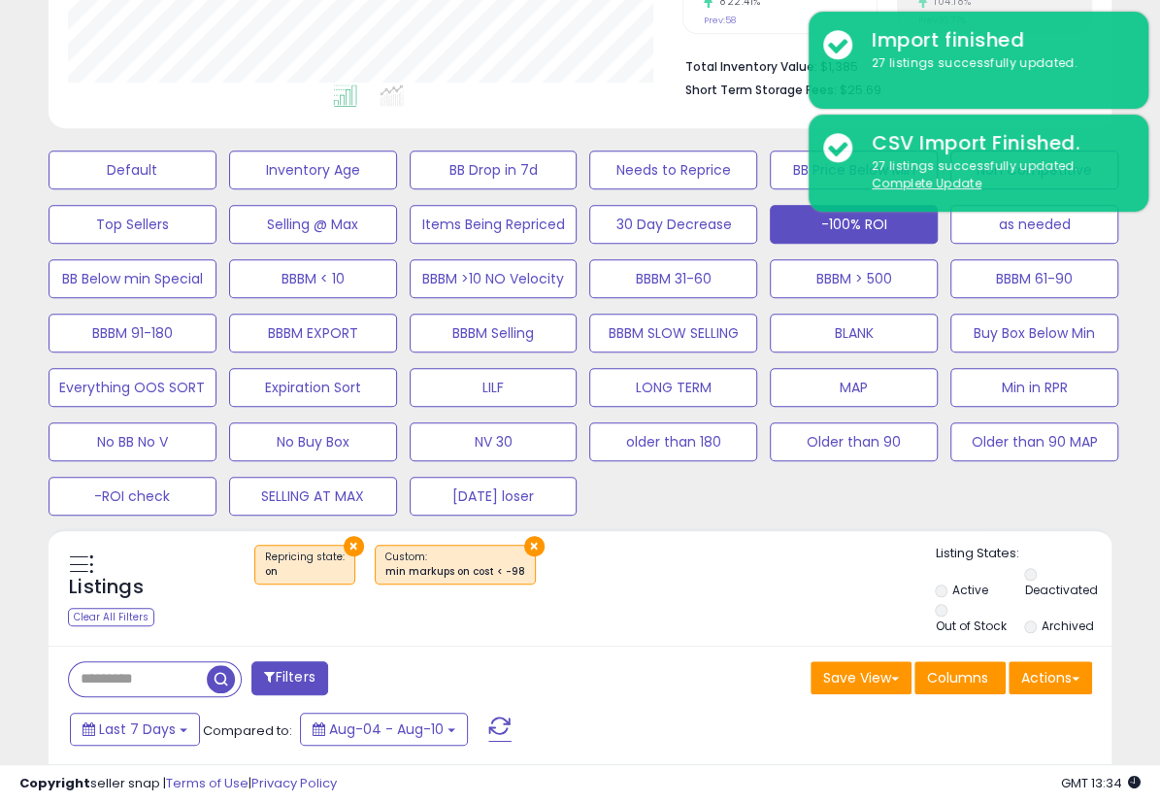
click at [292, 686] on button "Filters" at bounding box center [289, 678] width 76 height 34
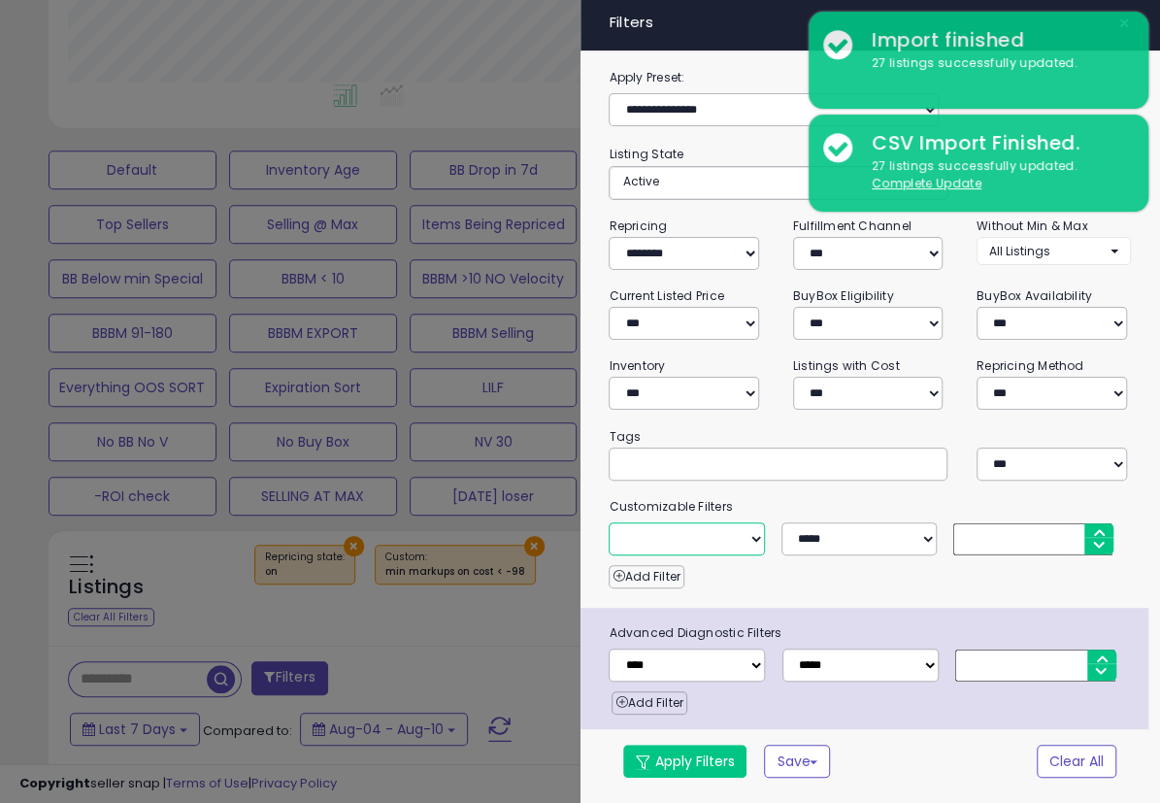
click at [718, 539] on select "**********" at bounding box center [686, 538] width 155 height 33
select select "**********"
click at [609, 522] on select "**********" at bounding box center [686, 538] width 155 height 33
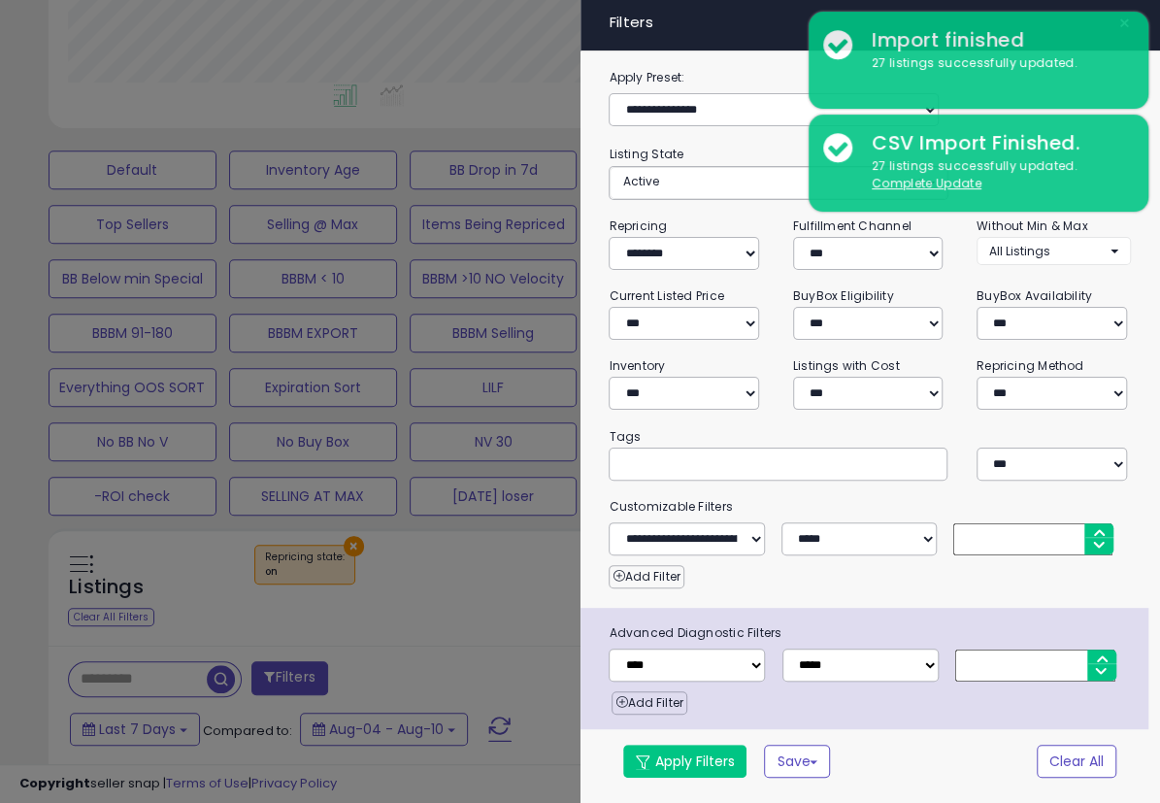
click at [981, 546] on input "number" at bounding box center [1032, 539] width 159 height 32
type input "***"
click at [671, 762] on button "Apply Filters" at bounding box center [684, 761] width 123 height 33
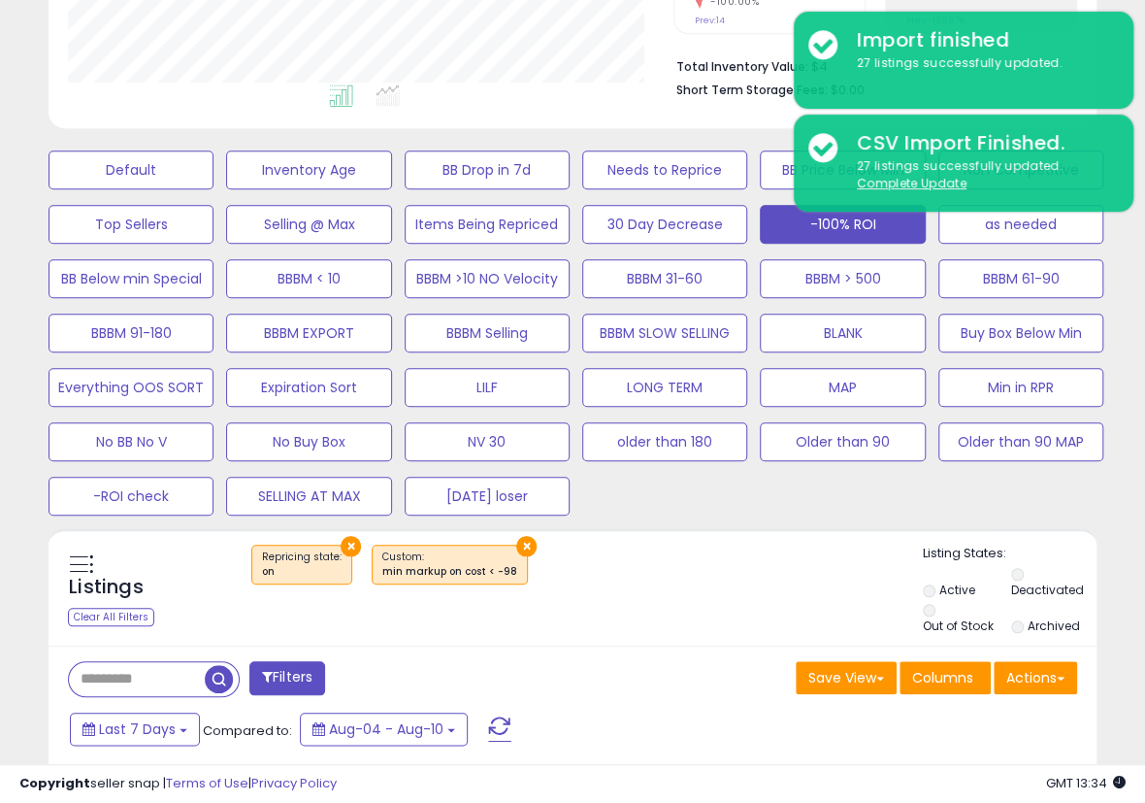
scroll to position [398, 605]
click at [745, 612] on div "Listings Clear All Filters × Repricing state : on" at bounding box center [573, 591] width 1048 height 93
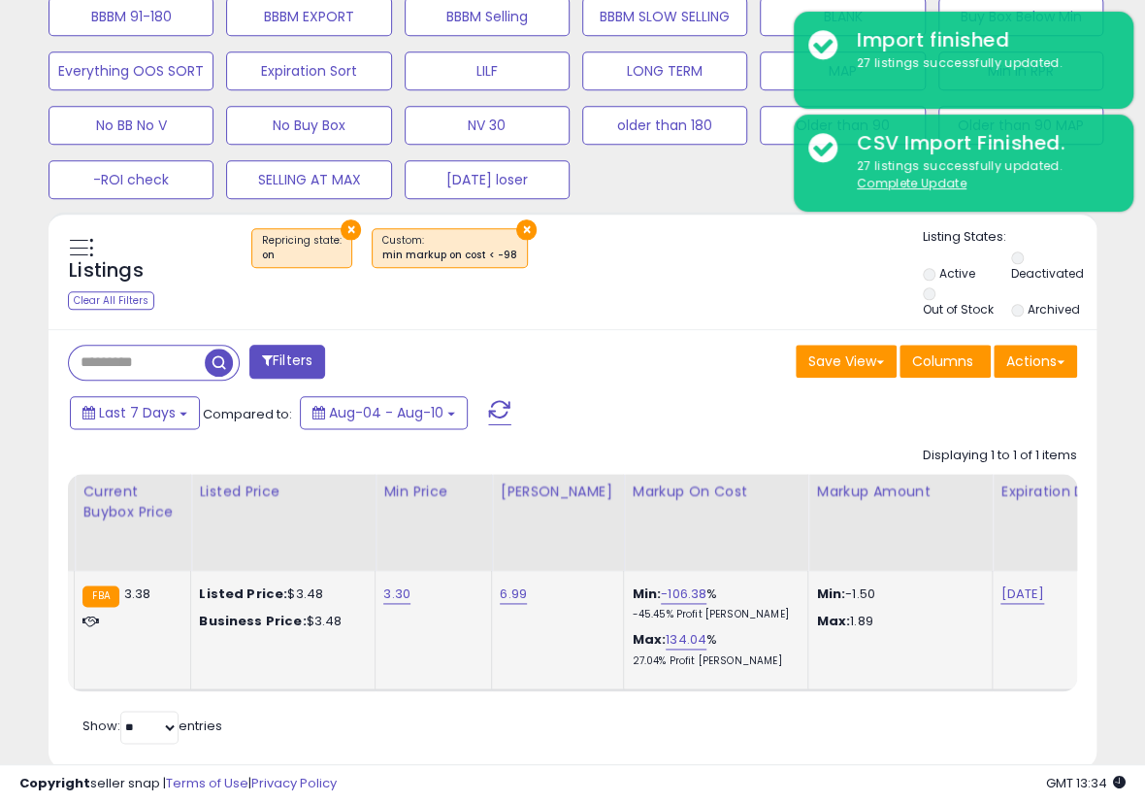
scroll to position [858, 0]
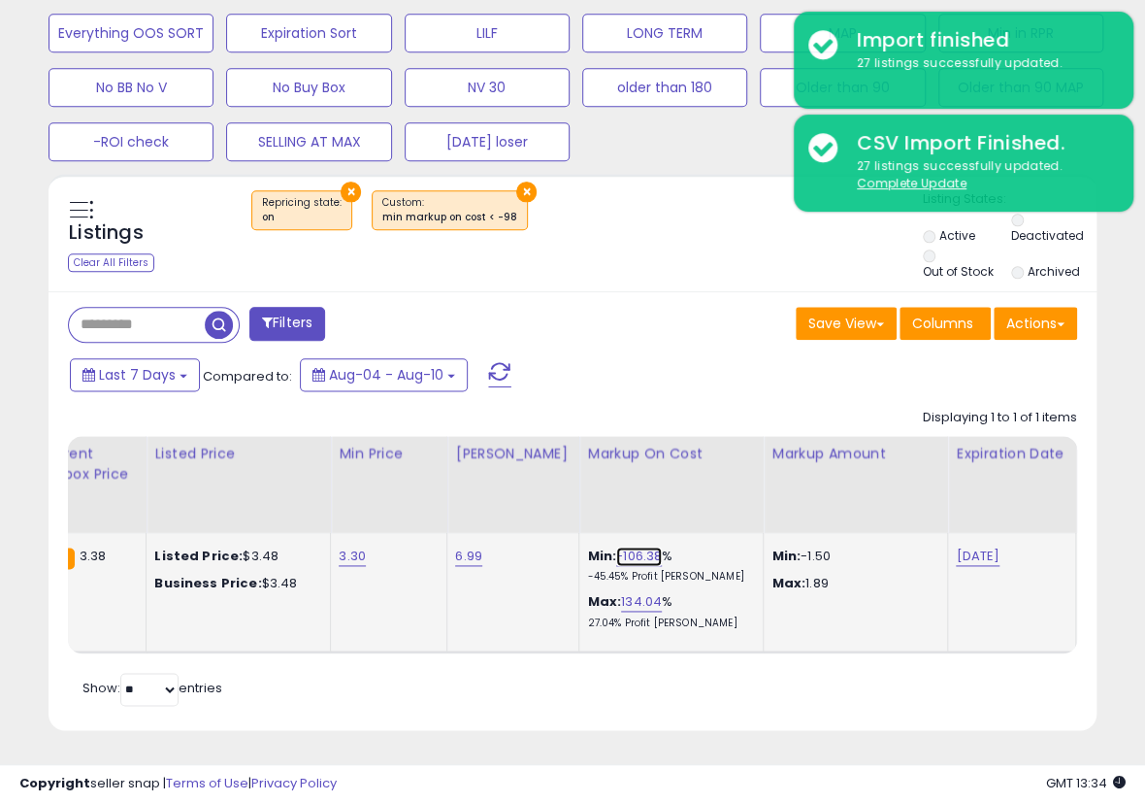
click at [616, 547] on link "-106.38" at bounding box center [639, 556] width 46 height 19
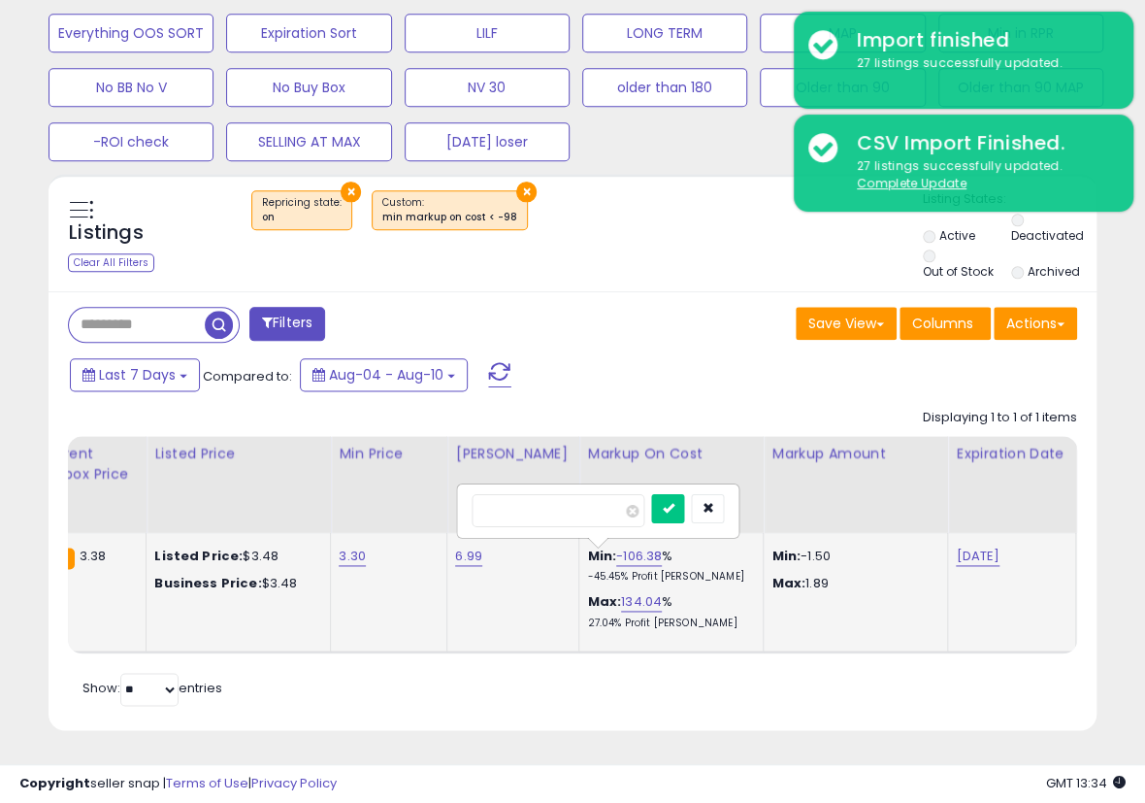
drag, startPoint x: 491, startPoint y: 497, endPoint x: 619, endPoint y: 486, distance: 128.6
click at [619, 494] on input "*******" at bounding box center [558, 510] width 173 height 33
type input "***"
click button "submit" at bounding box center [667, 508] width 33 height 29
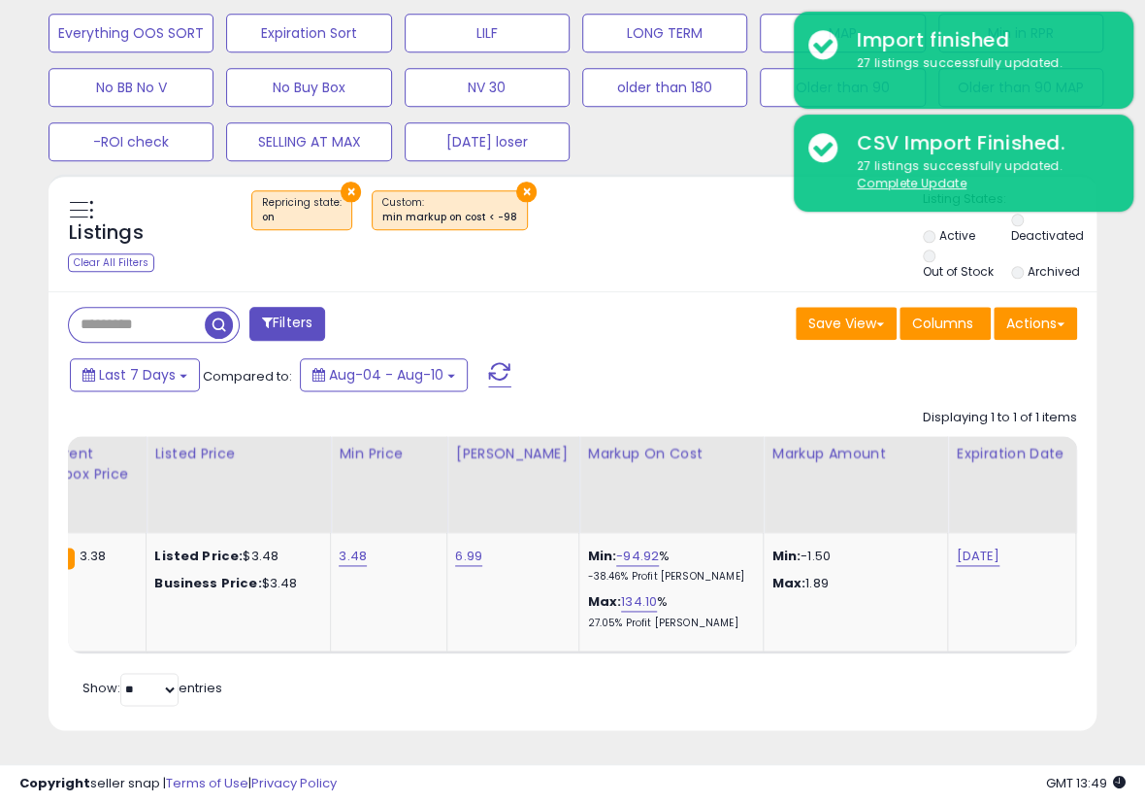
click at [732, 316] on div "Save View Save As New View Update Current View Columns Actions Import Export Vi…" at bounding box center [832, 326] width 519 height 38
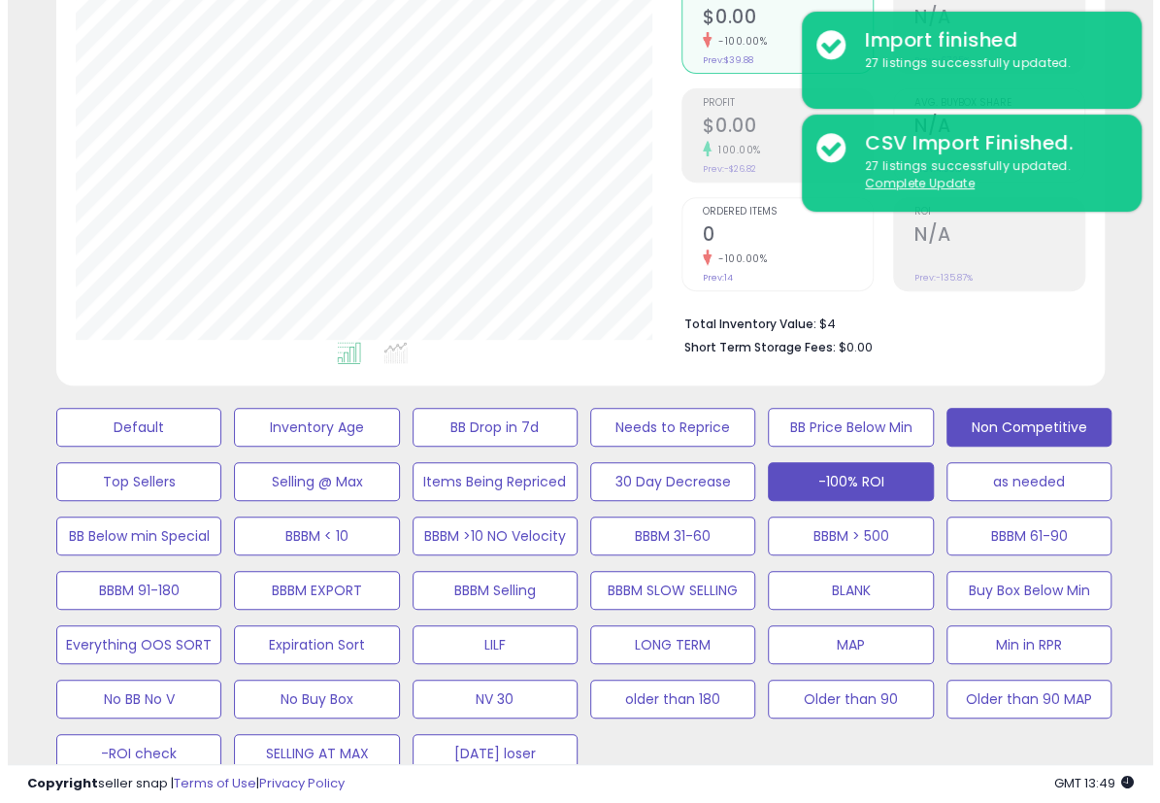
scroll to position [211, 0]
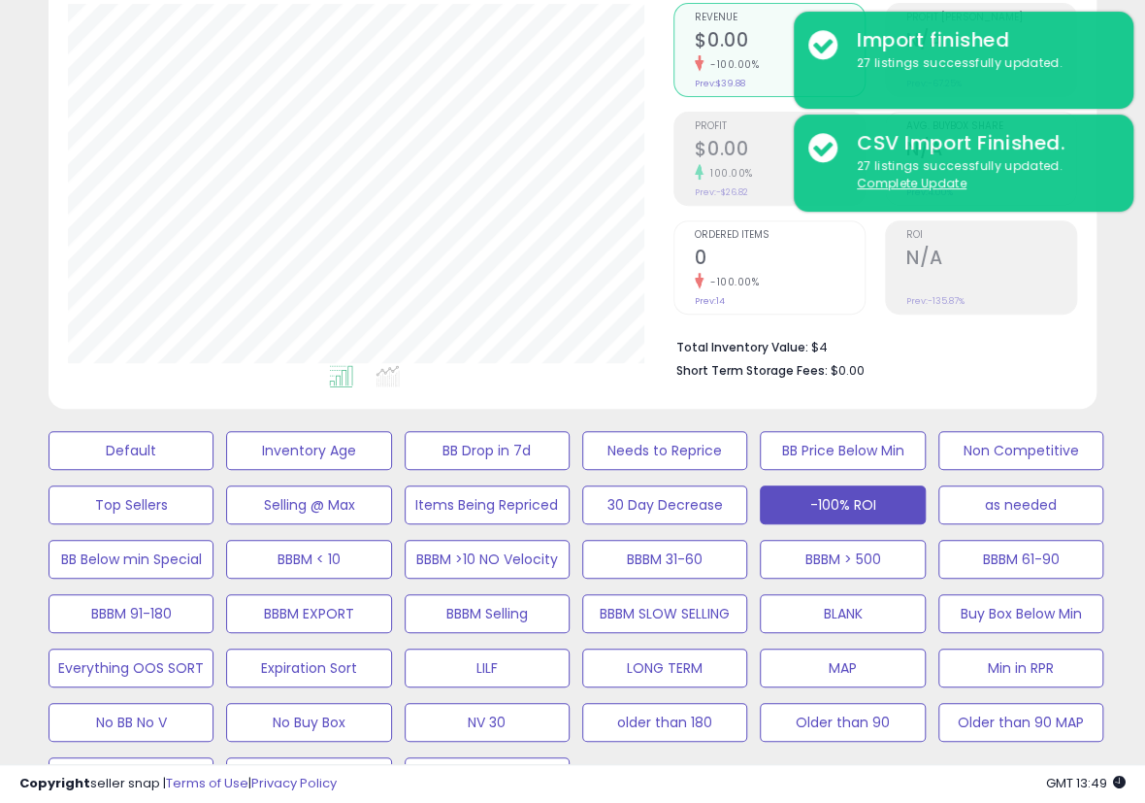
click at [216, 537] on div "as needed" at bounding box center [128, 559] width 178 height 45
click at [214, 470] on button "as needed" at bounding box center [131, 450] width 165 height 39
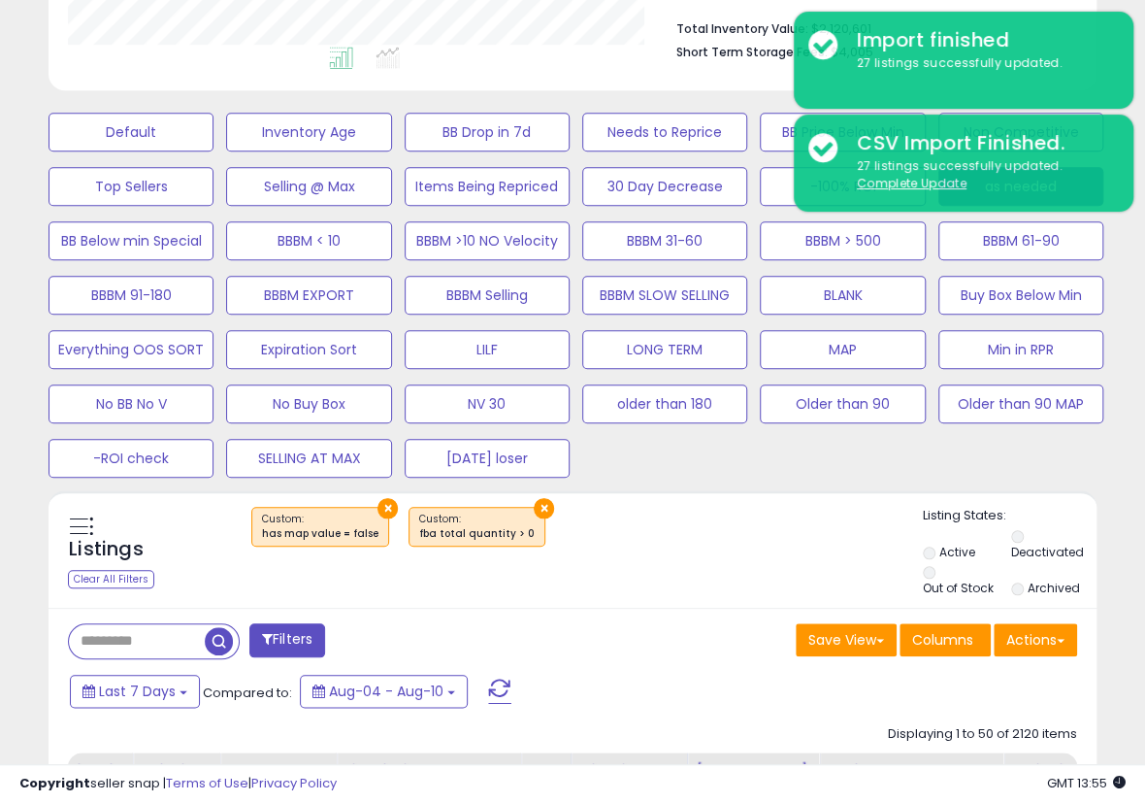
scroll to position [534, 0]
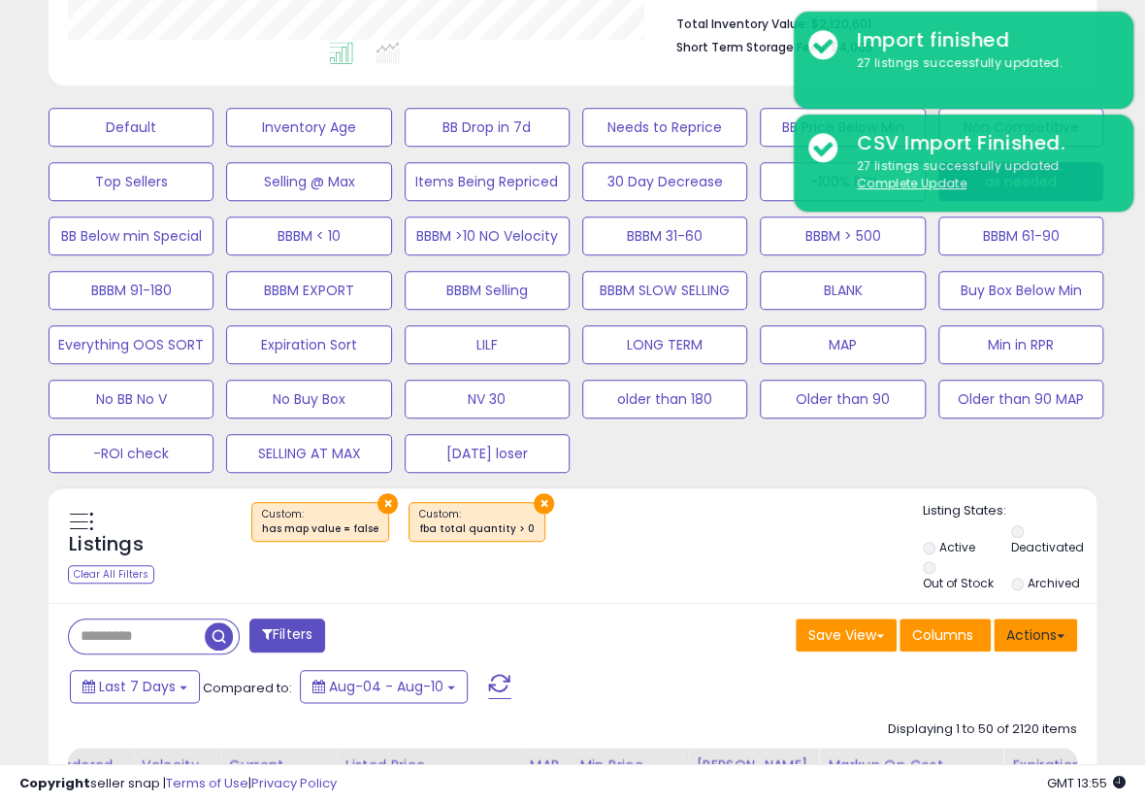
click at [1033, 618] on button "Actions" at bounding box center [1035, 634] width 83 height 33
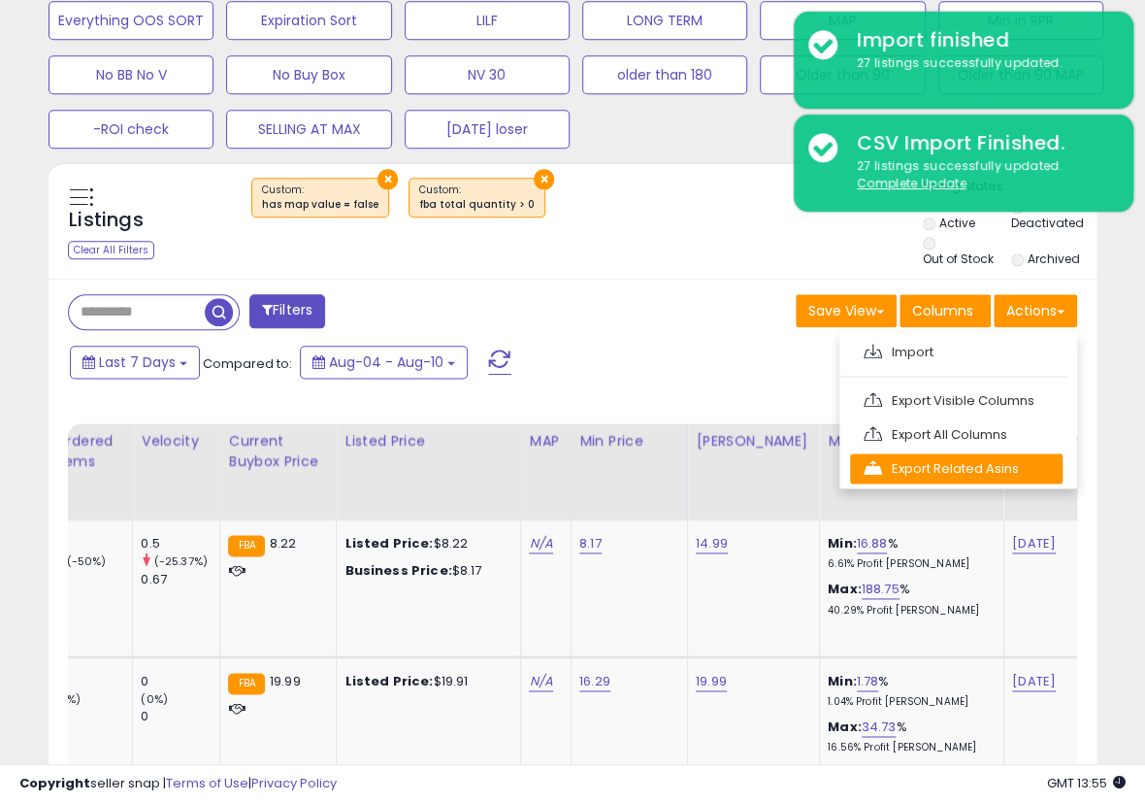
click at [984, 457] on link "Export Related Asins" at bounding box center [956, 468] width 213 height 30
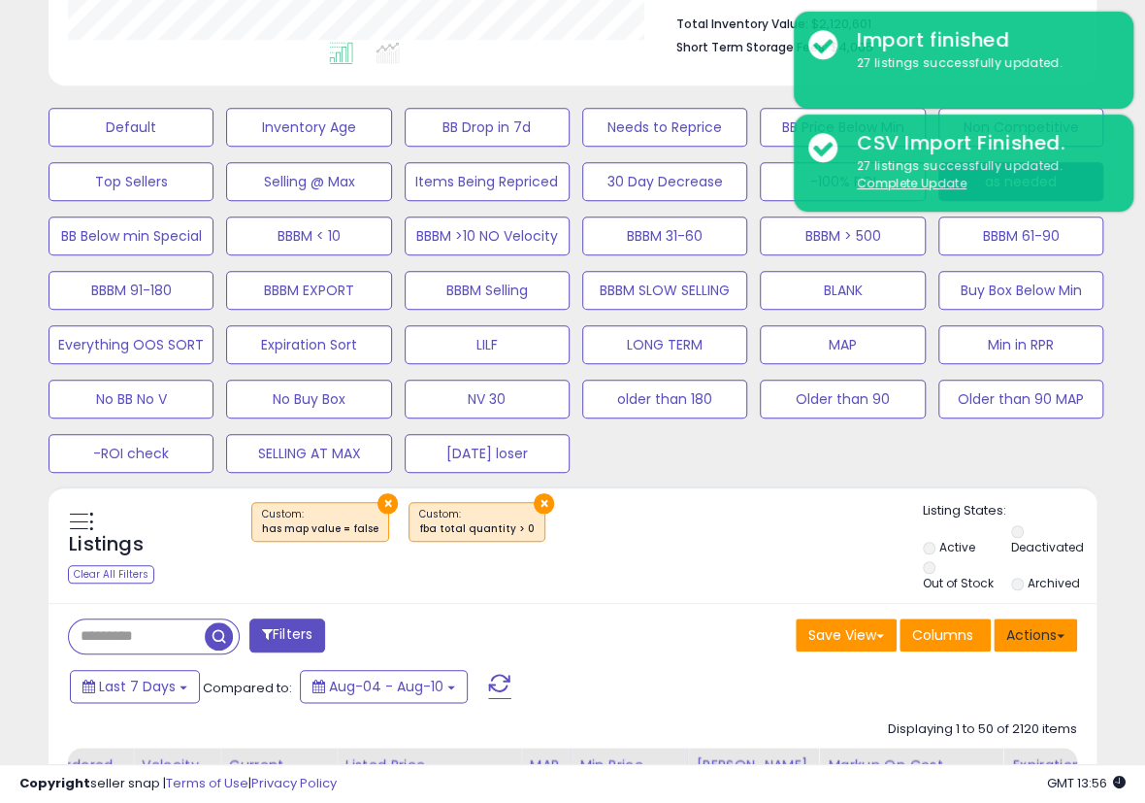
click at [1021, 618] on button "Actions" at bounding box center [1035, 634] width 83 height 33
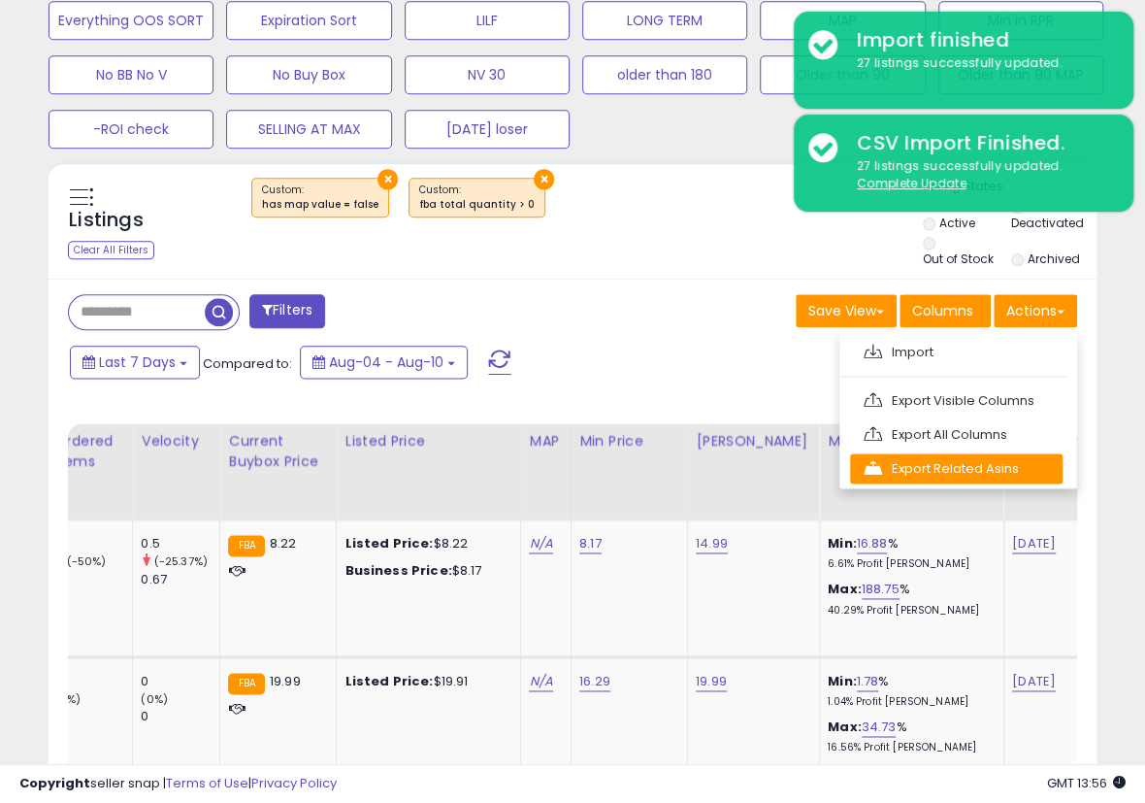
click at [1014, 455] on link "Export Related Asins" at bounding box center [956, 468] width 213 height 30
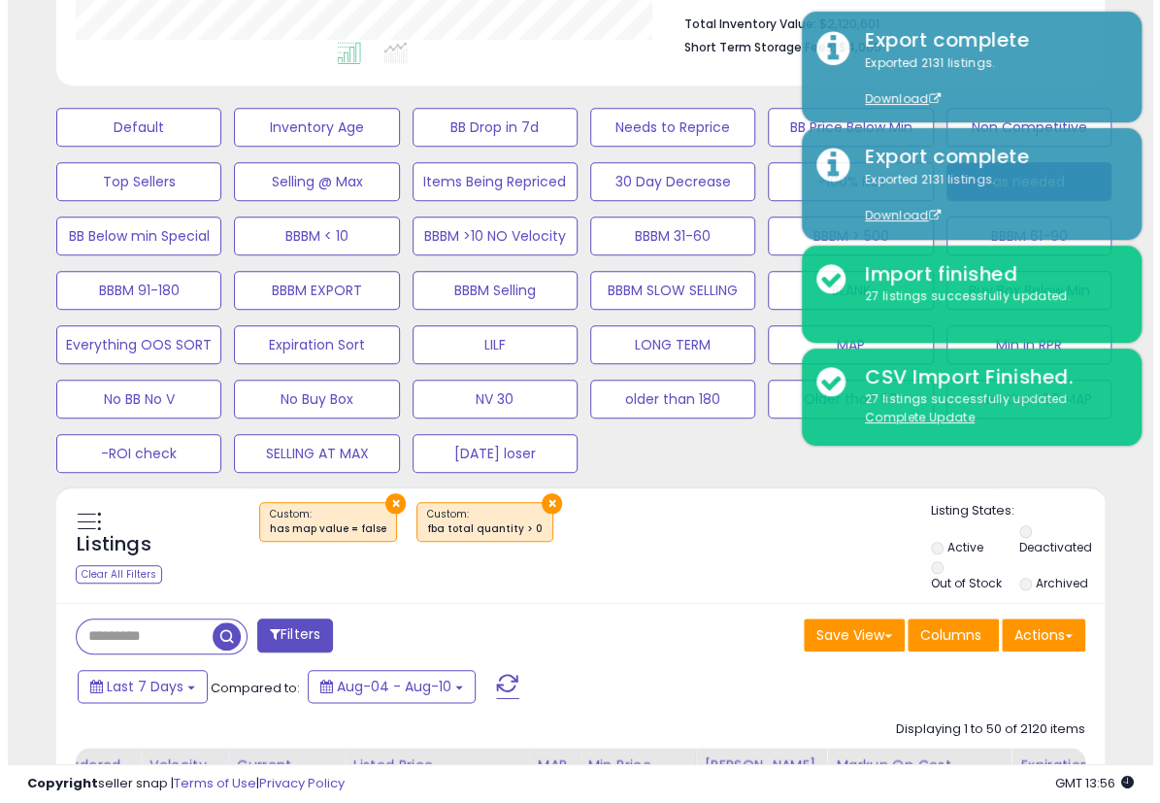
scroll to position [211, 0]
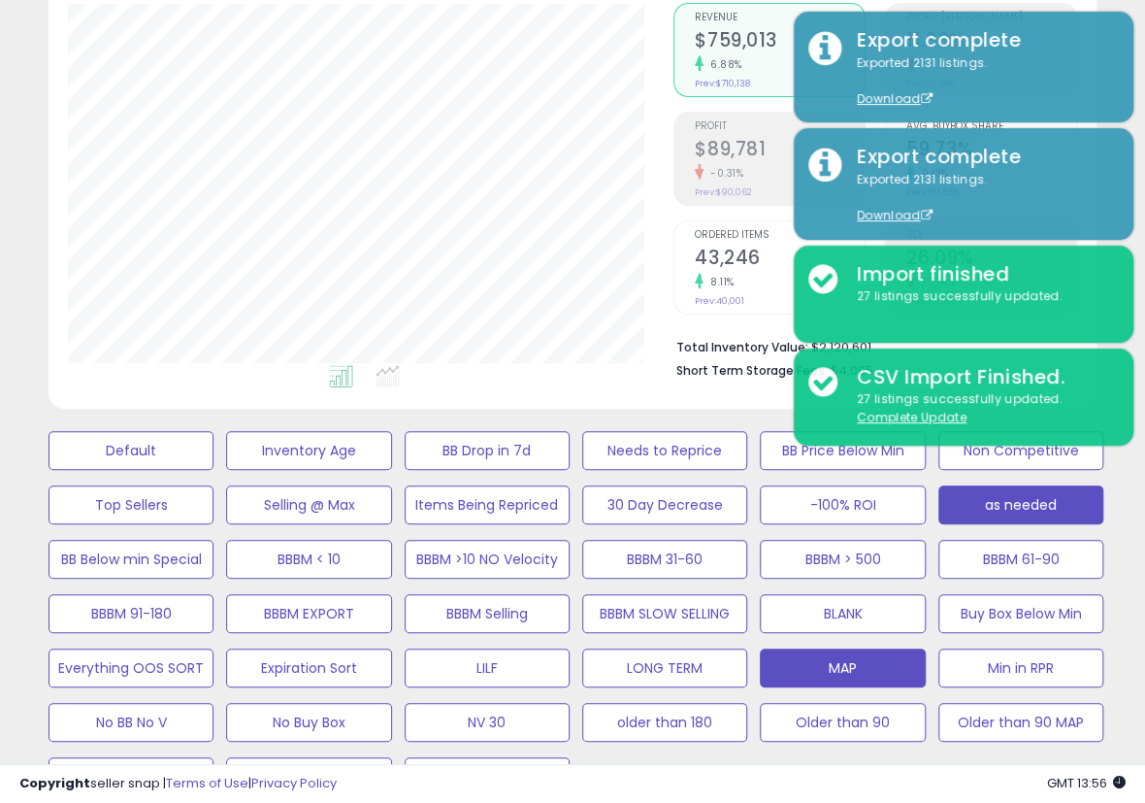
click at [214, 470] on button "MAP" at bounding box center [131, 450] width 165 height 39
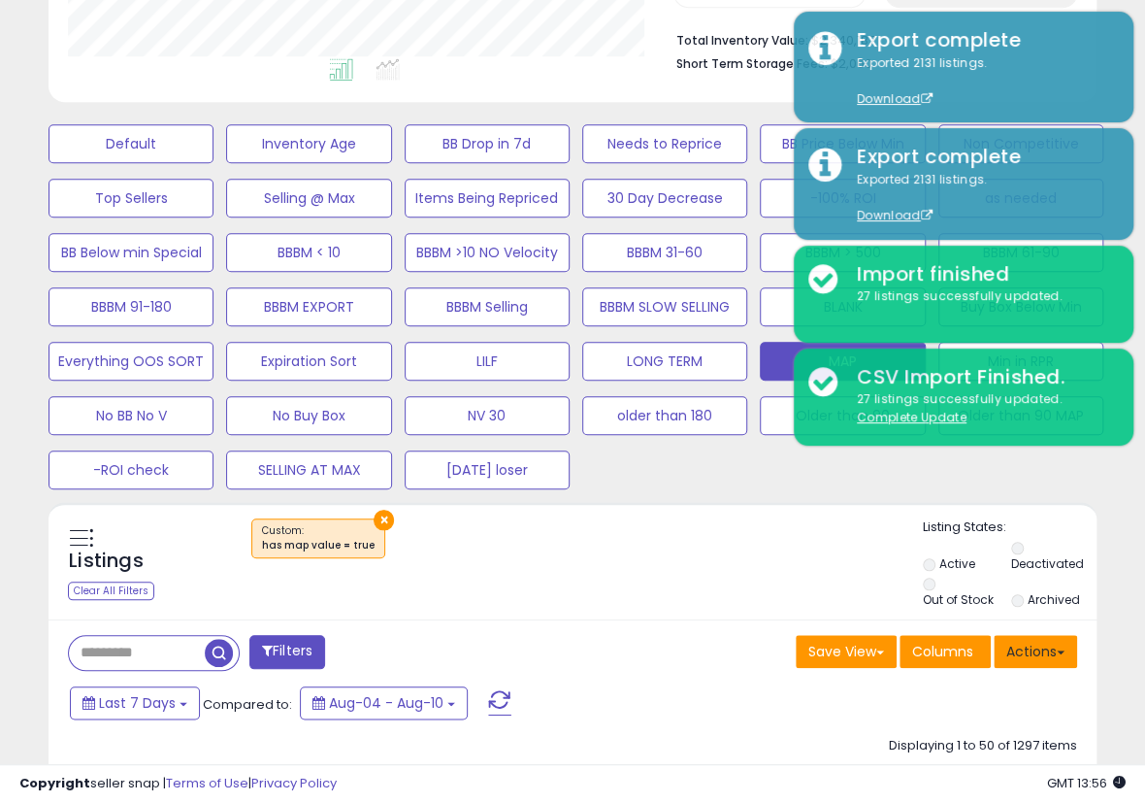
scroll to position [534, 0]
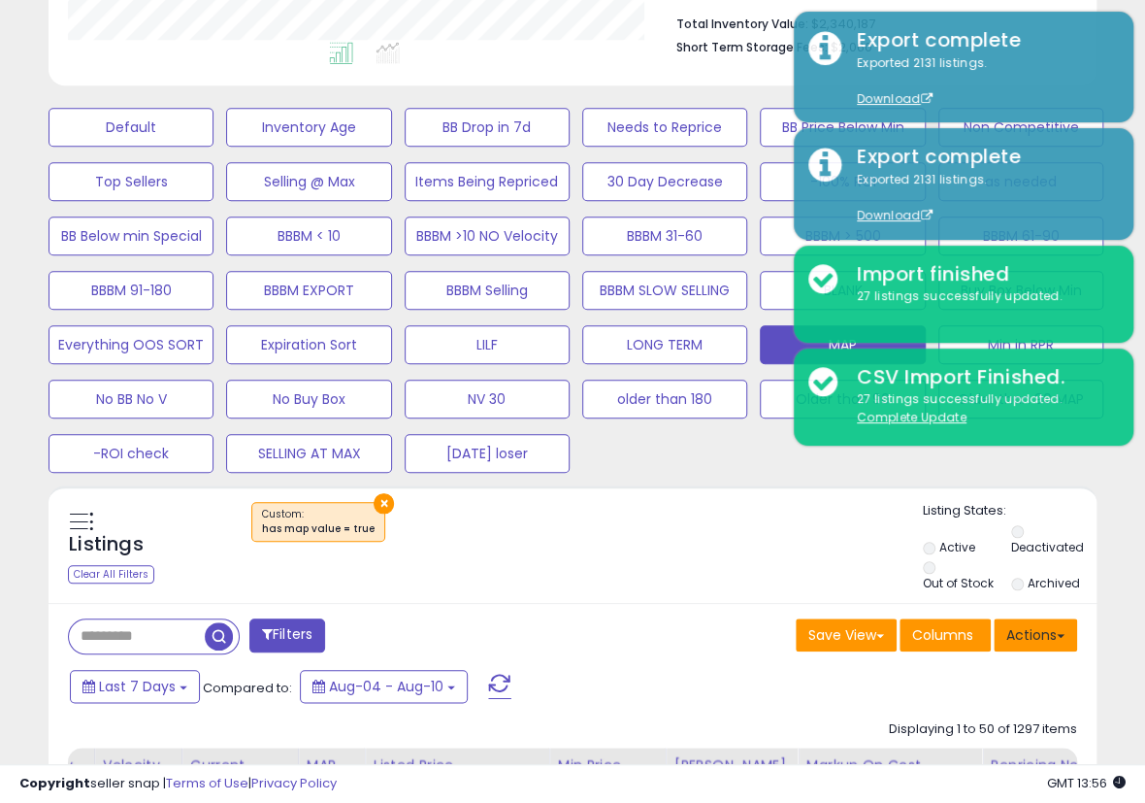
click at [1052, 620] on button "Actions" at bounding box center [1035, 634] width 83 height 33
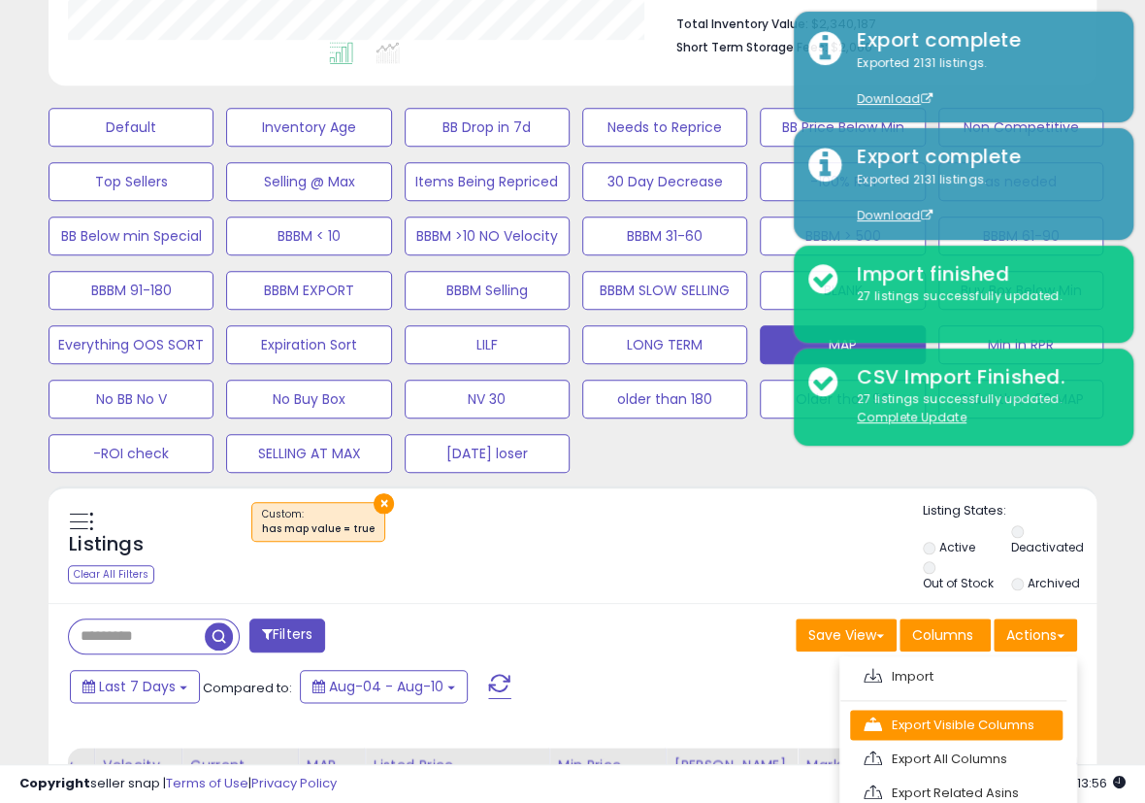
click at [983, 714] on link "Export Visible Columns" at bounding box center [956, 725] width 213 height 30
click at [983, 714] on div "Displaying 1 to 50 of 1297 items" at bounding box center [983, 730] width 188 height 38
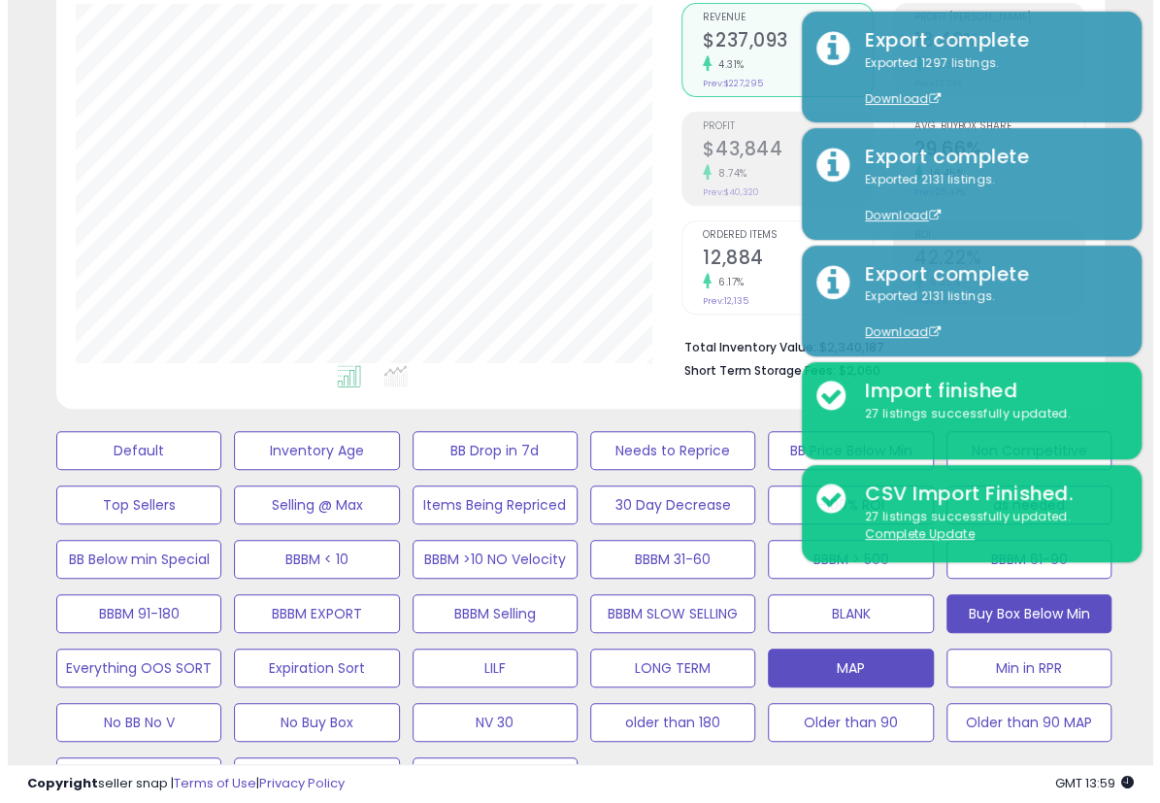
scroll to position [0, 0]
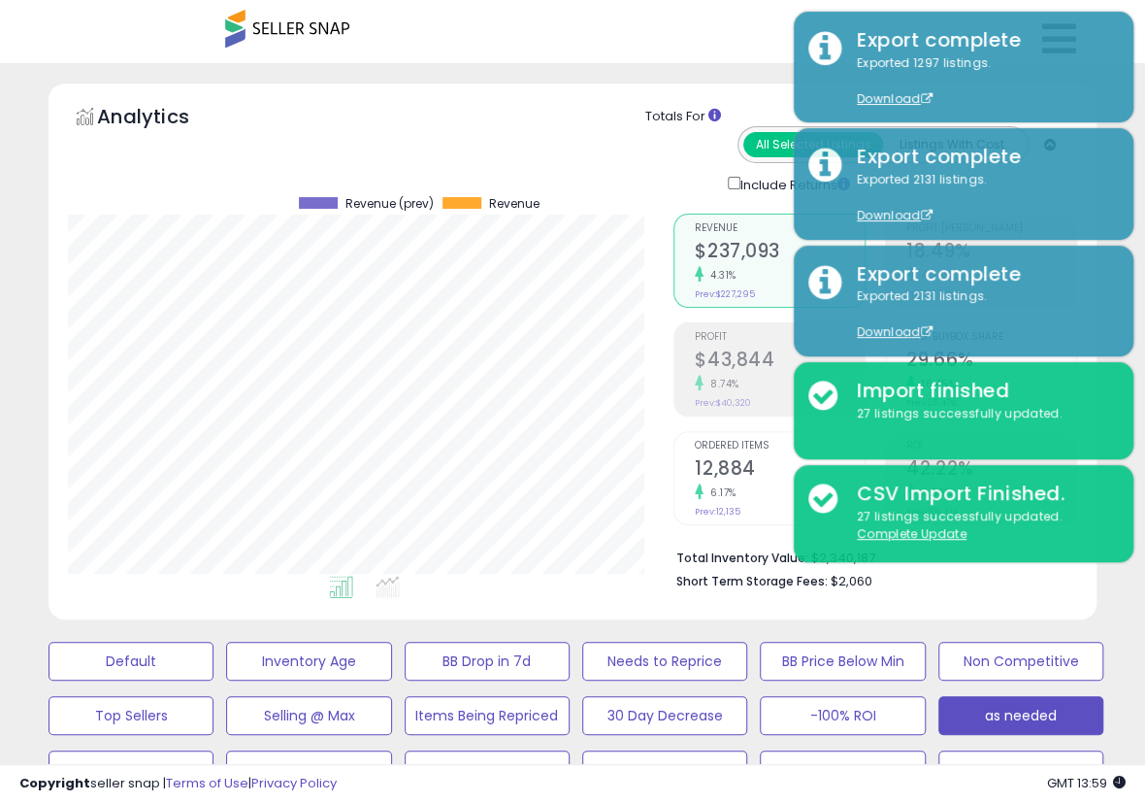
click at [214, 680] on button "as needed" at bounding box center [131, 661] width 165 height 39
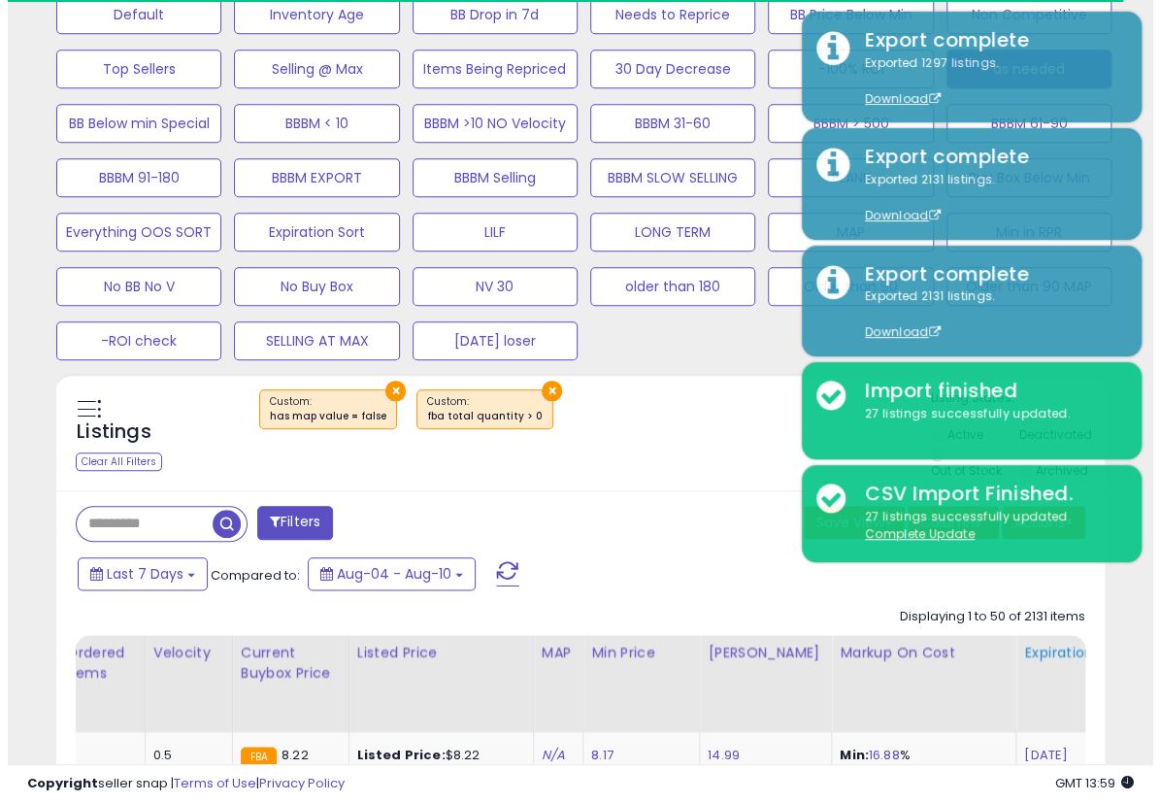
scroll to position [323, 0]
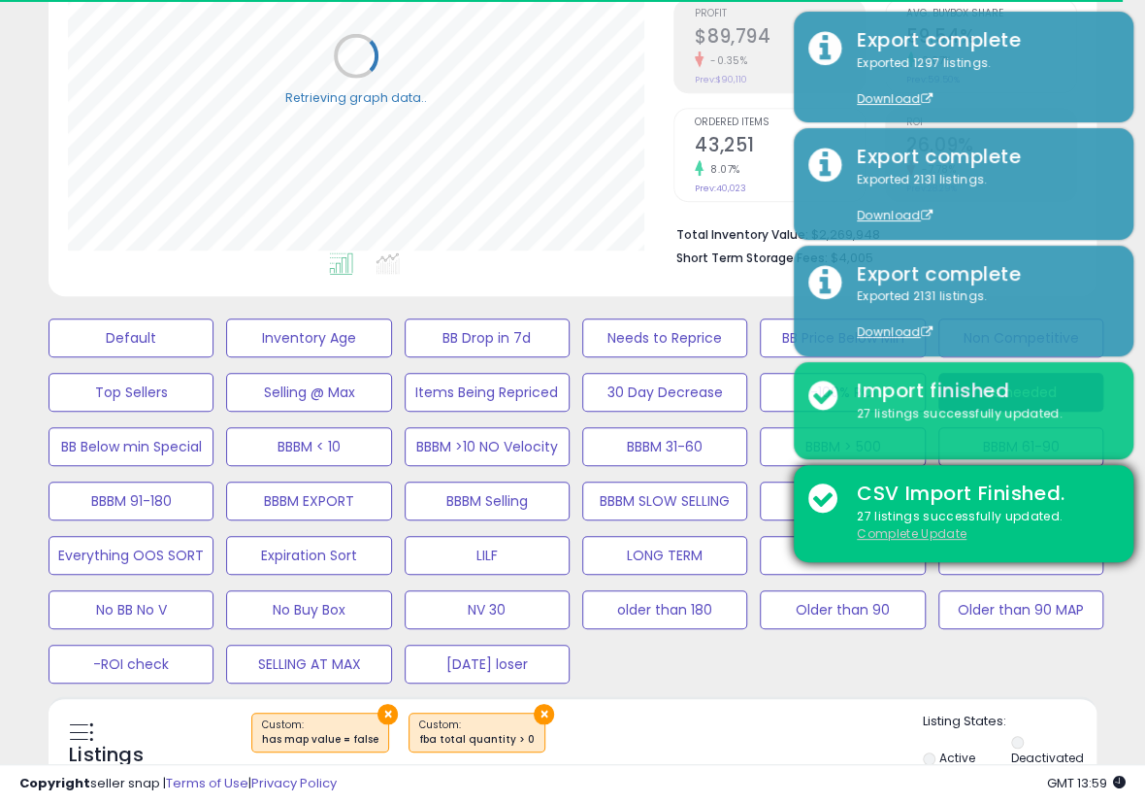
click at [925, 536] on u "Complete Update" at bounding box center [912, 533] width 110 height 17
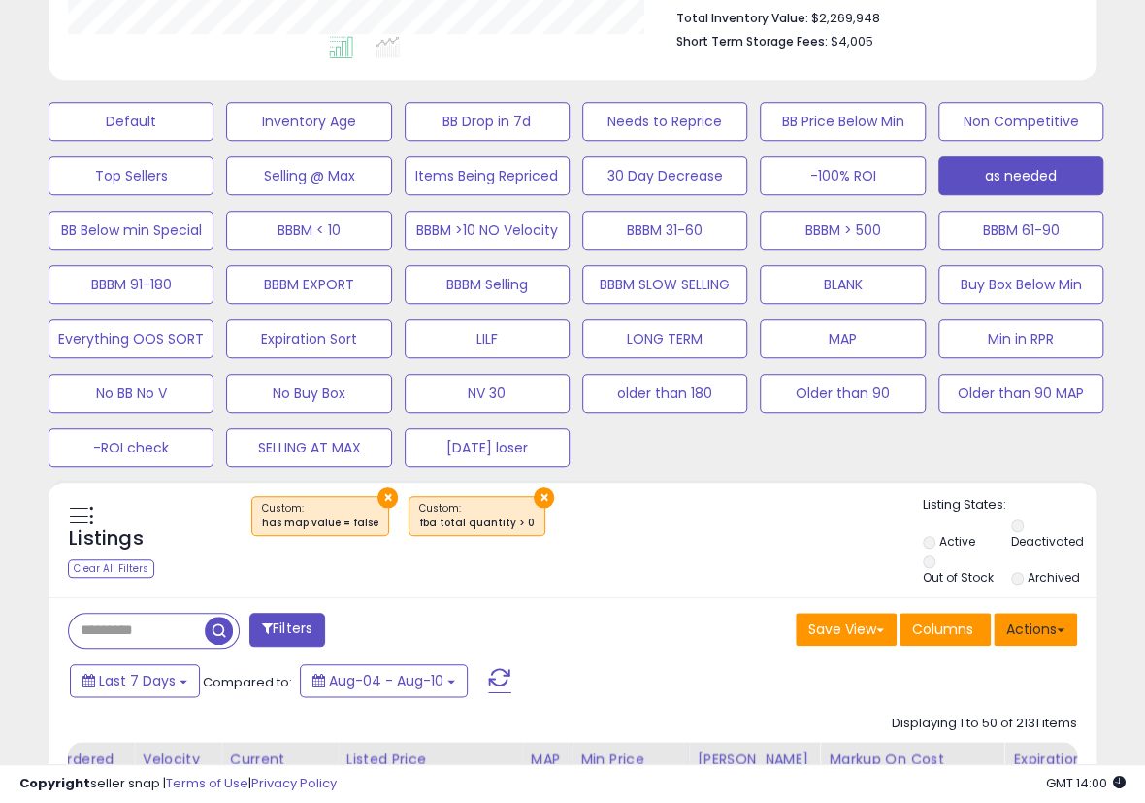
scroll to position [398, 605]
click at [1040, 638] on button "Actions" at bounding box center [1035, 629] width 83 height 33
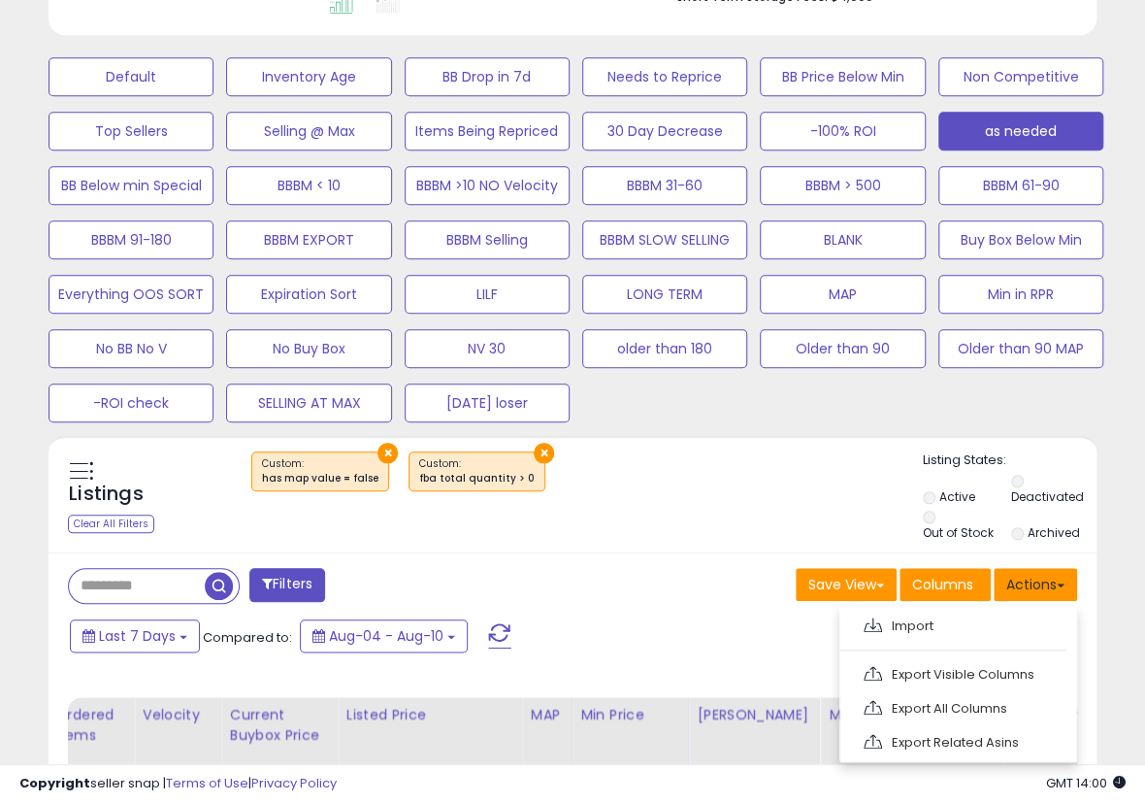
scroll to position [863, 0]
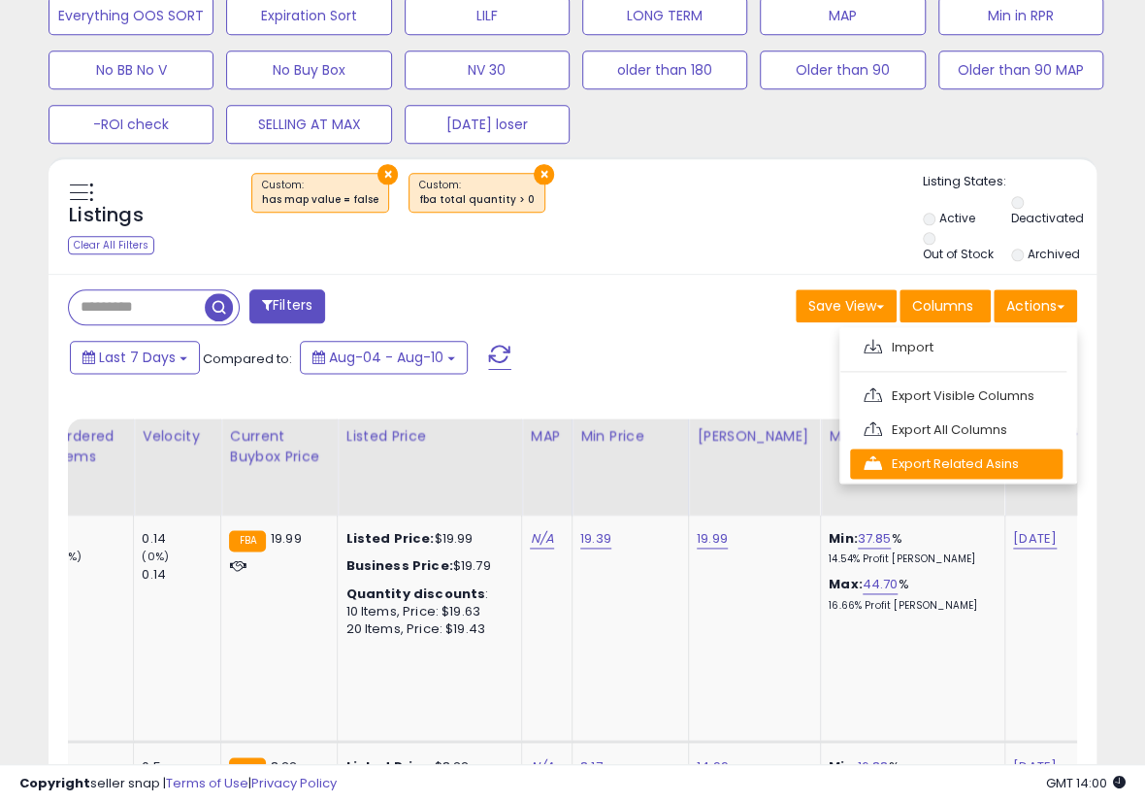
click at [985, 465] on link "Export Related Asins" at bounding box center [956, 463] width 213 height 30
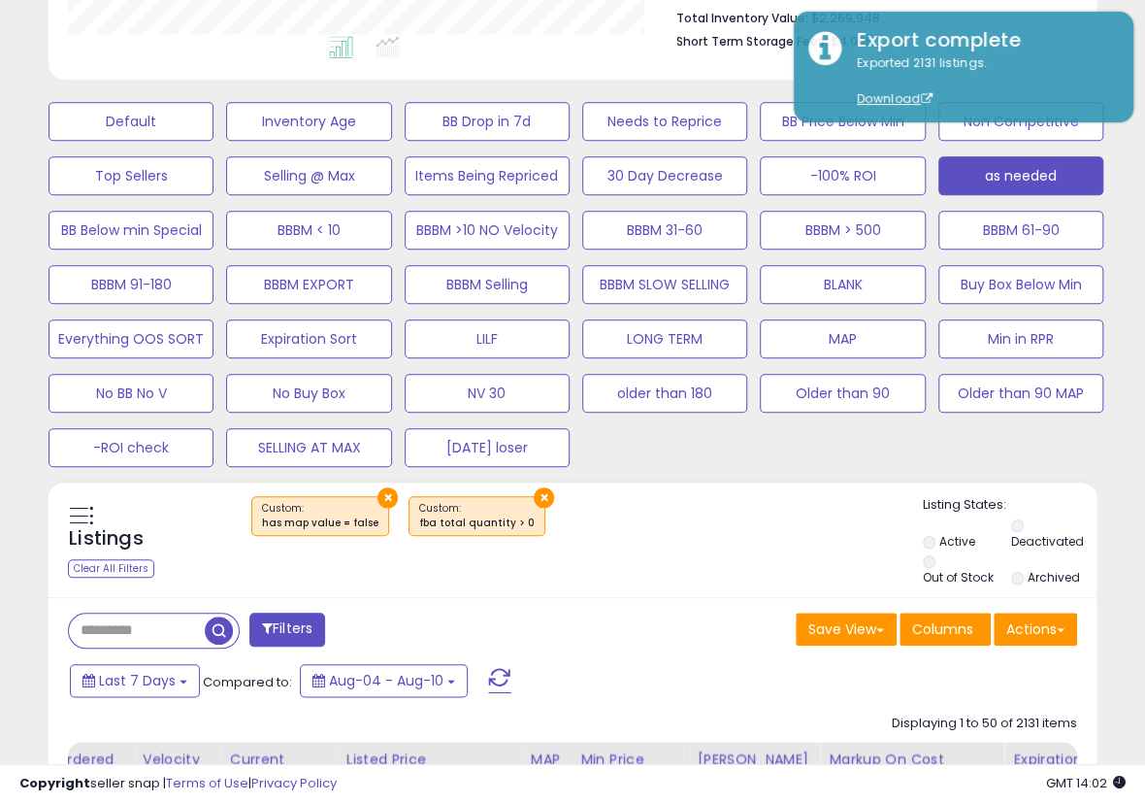
scroll to position [0, 0]
